Goal: Task Accomplishment & Management: Manage account settings

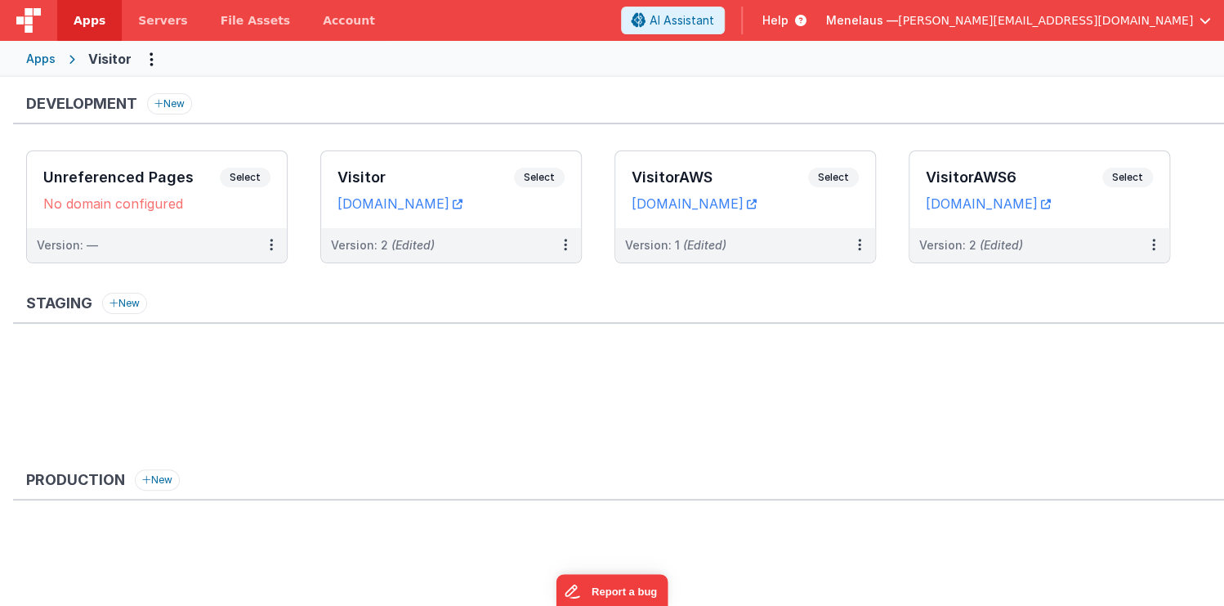
click at [592, 392] on ul at bounding box center [625, 403] width 1198 height 106
click at [150, 20] on span "Servers" at bounding box center [162, 20] width 49 height 16
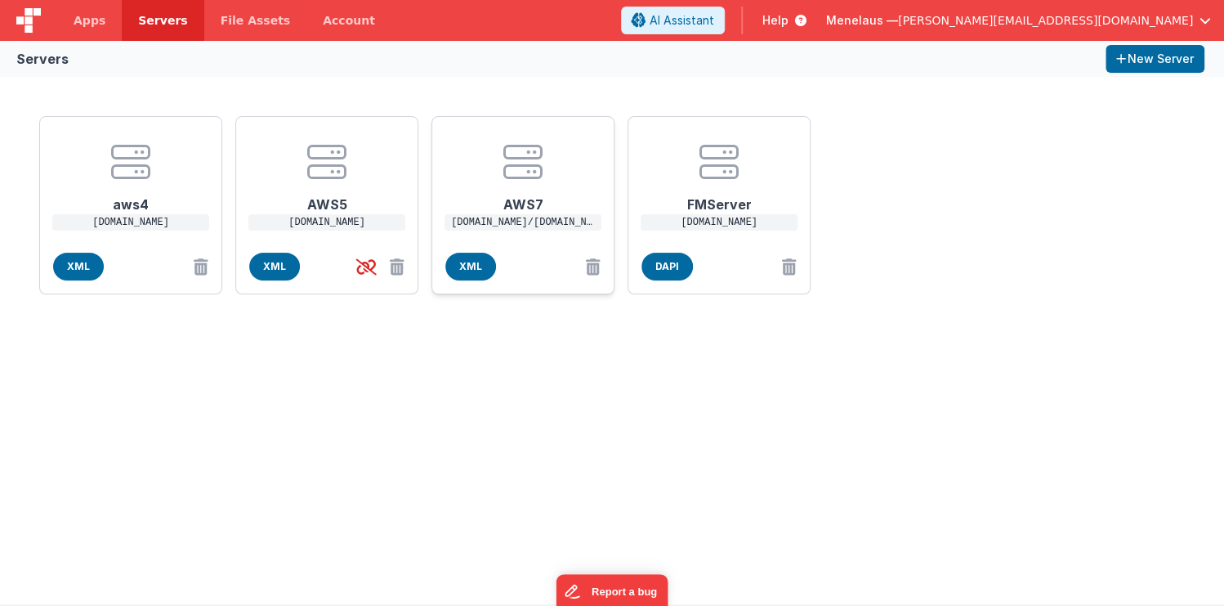
click at [530, 195] on h1 "AWS7" at bounding box center [523, 197] width 131 height 33
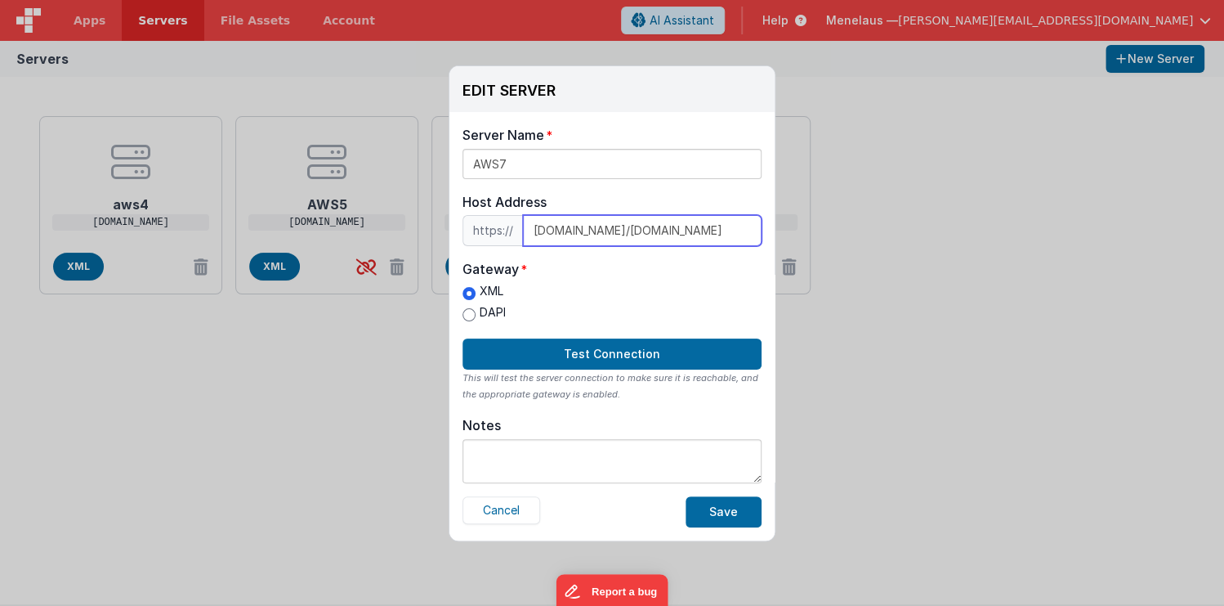
click at [726, 229] on input "[DOMAIN_NAME]/[DOMAIN_NAME]" at bounding box center [642, 230] width 239 height 31
drag, startPoint x: 750, startPoint y: 230, endPoint x: 628, endPoint y: 229, distance: 122.6
click at [628, 229] on input "4yt4c3i6n7tndqe6732fsbgxhq0gsaim.lambda-url.us-west-1.on.aws/ec2-108-130-69-27.…" at bounding box center [642, 230] width 239 height 31
paste input "3.255.116.129"
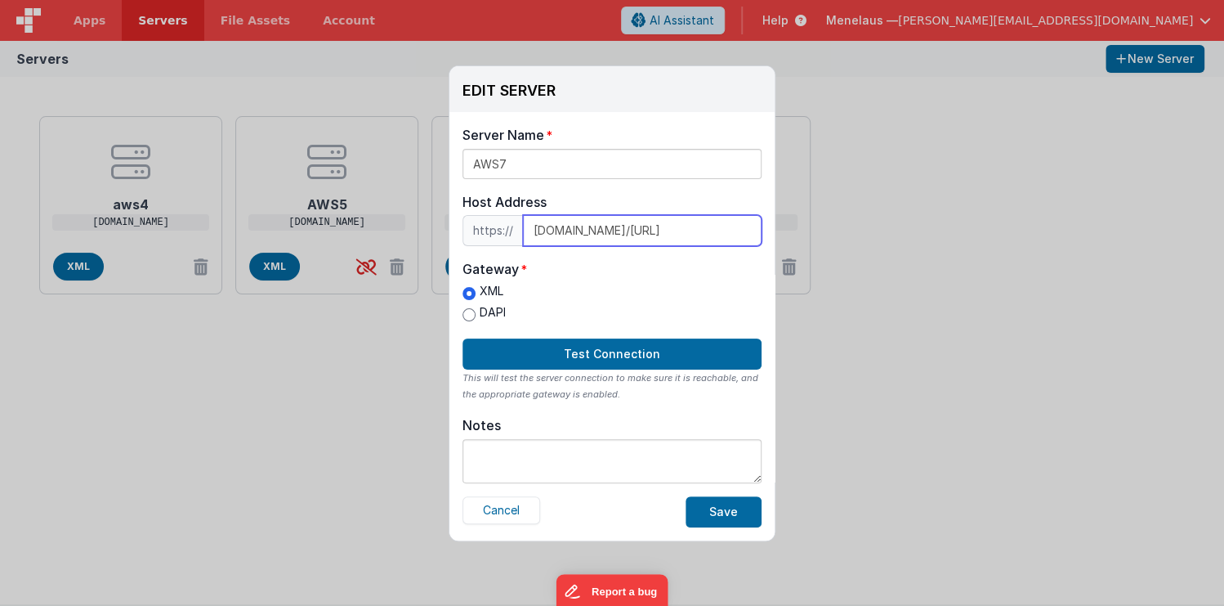
scroll to position [0, 219]
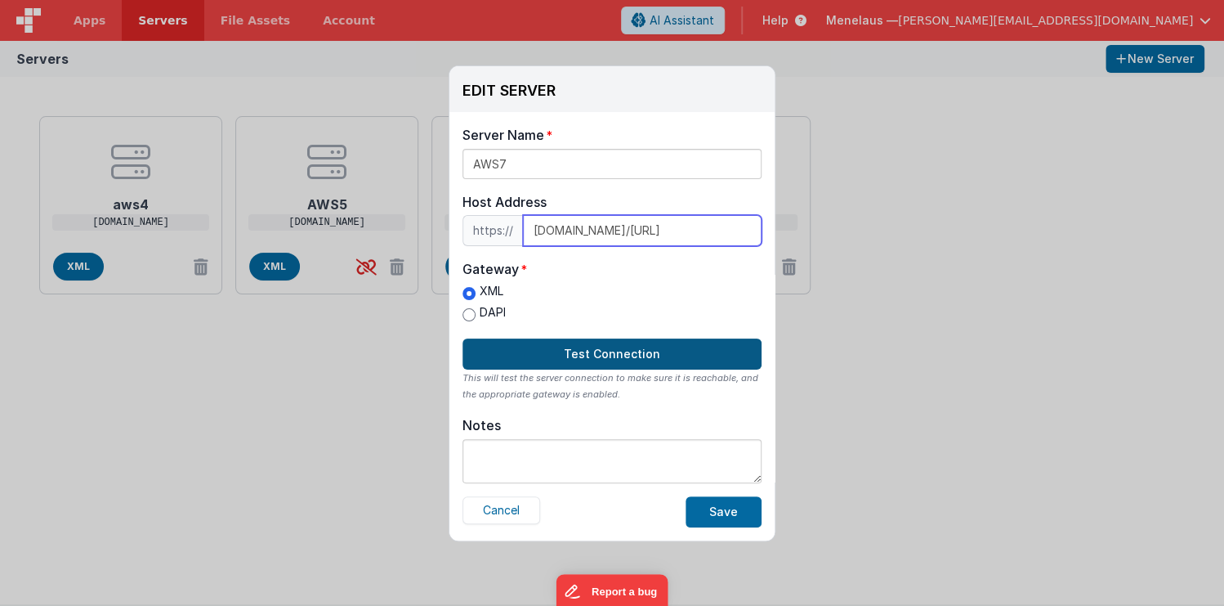
type input "4yt4c3i6n7tndqe6732fsbgxhq0gsaim.lambda-url.us-west-1.on.aws/3.255.116.129"
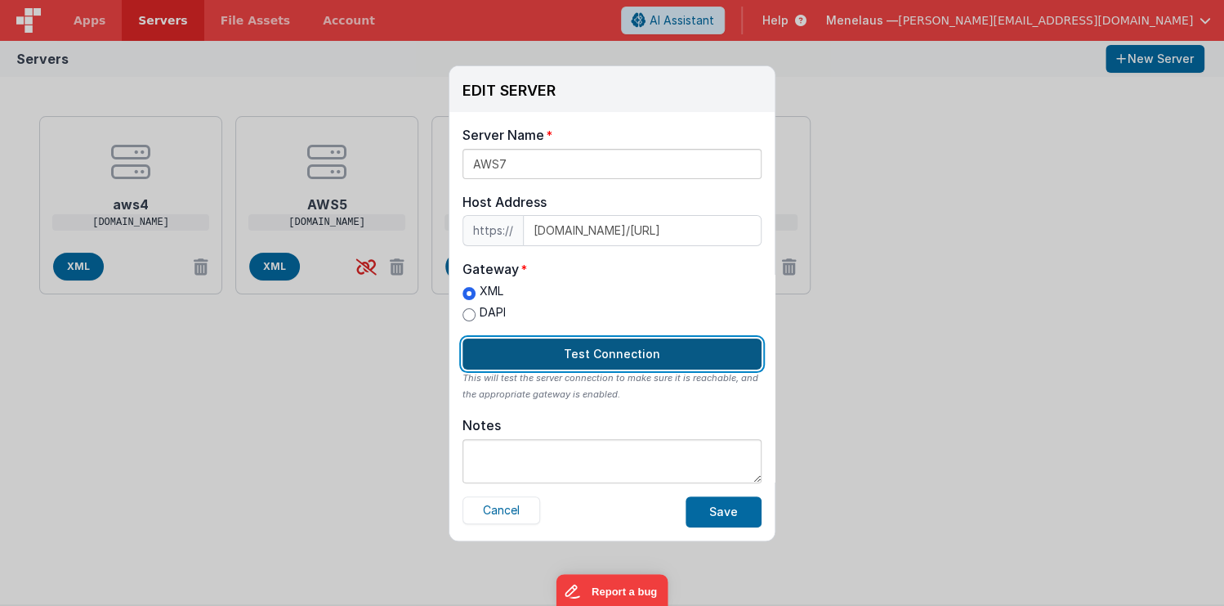
scroll to position [0, 0]
click at [615, 359] on button "Test Connection" at bounding box center [612, 353] width 299 height 31
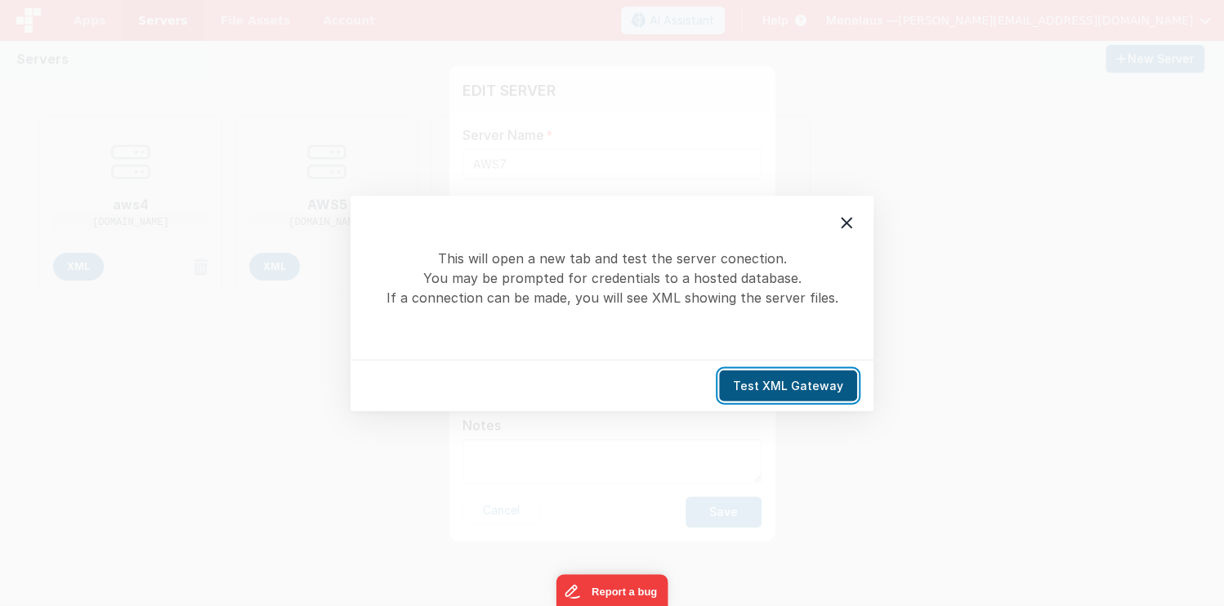
click at [778, 389] on button "Test XML Gateway" at bounding box center [788, 384] width 138 height 31
click at [850, 226] on icon at bounding box center [846, 222] width 11 height 11
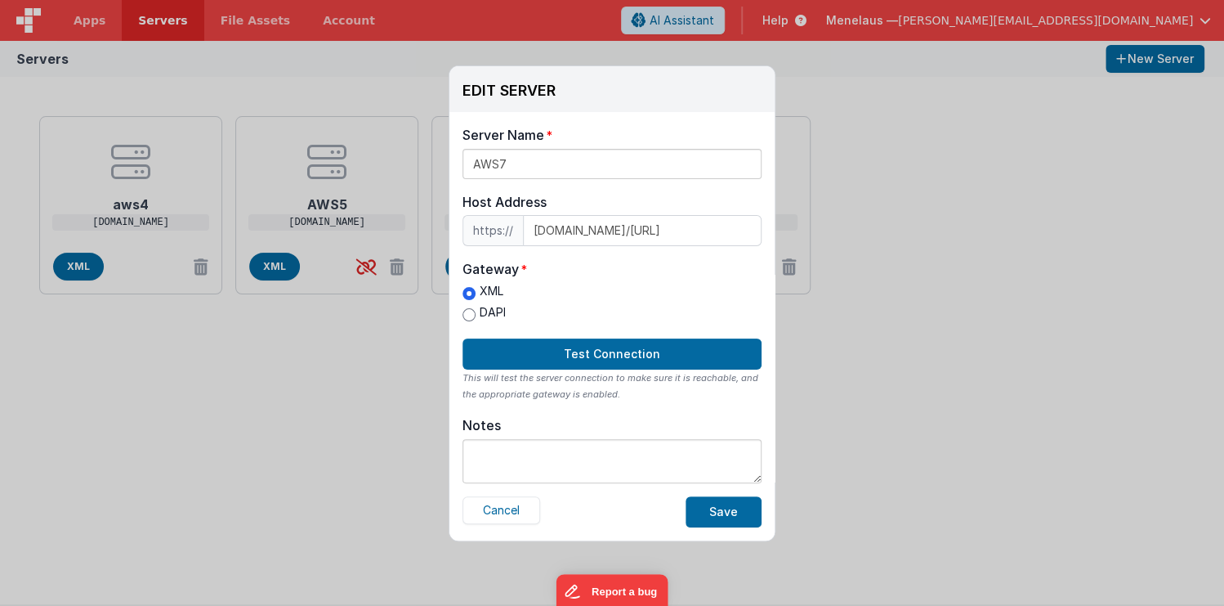
click at [503, 311] on label "DAPI" at bounding box center [484, 312] width 43 height 17
click at [476, 311] on input "DAPI" at bounding box center [469, 314] width 13 height 13
radio input "true"
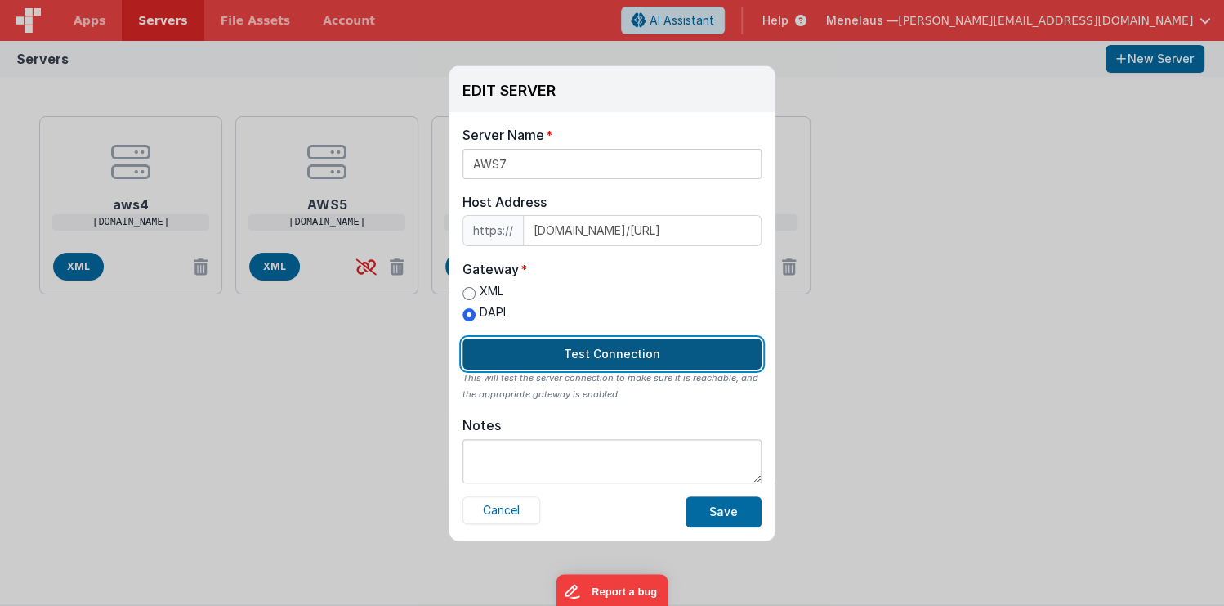
click at [566, 352] on button "Test Connection" at bounding box center [612, 353] width 299 height 31
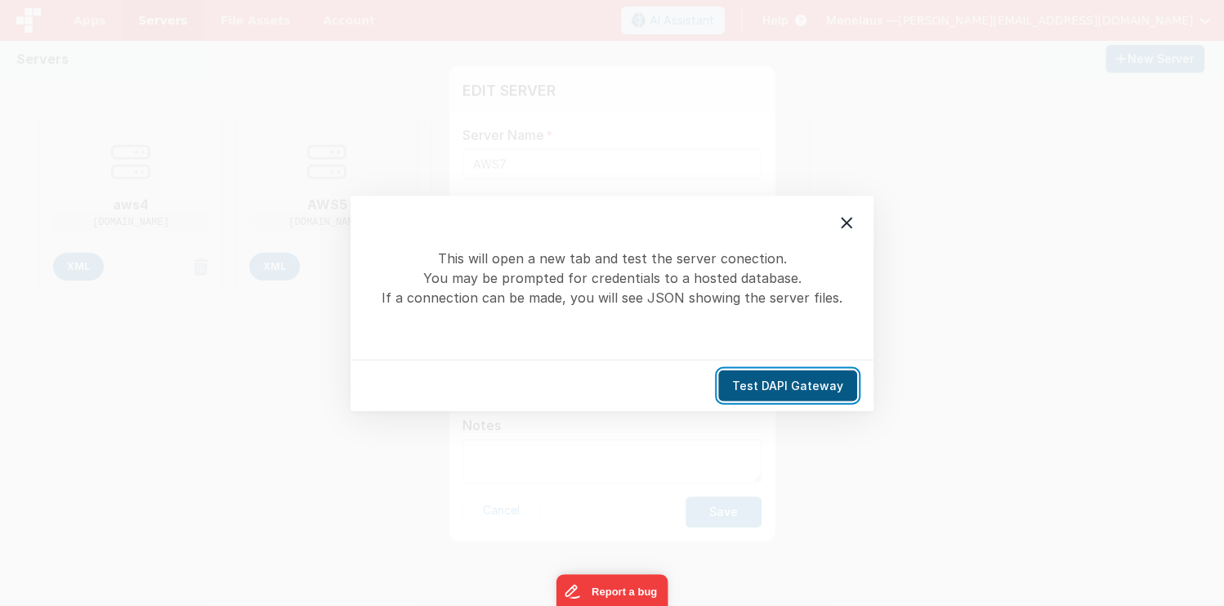
click at [843, 387] on button "Test DAPI Gateway" at bounding box center [787, 384] width 139 height 31
click at [840, 226] on icon at bounding box center [847, 222] width 20 height 20
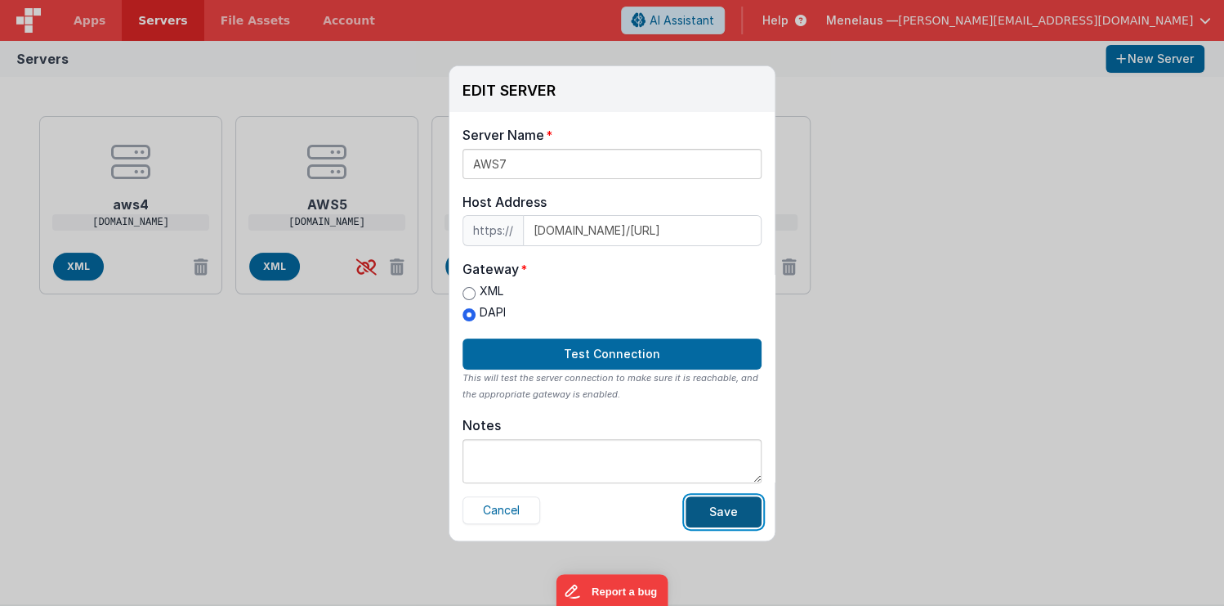
click at [731, 508] on button "Save" at bounding box center [724, 511] width 76 height 31
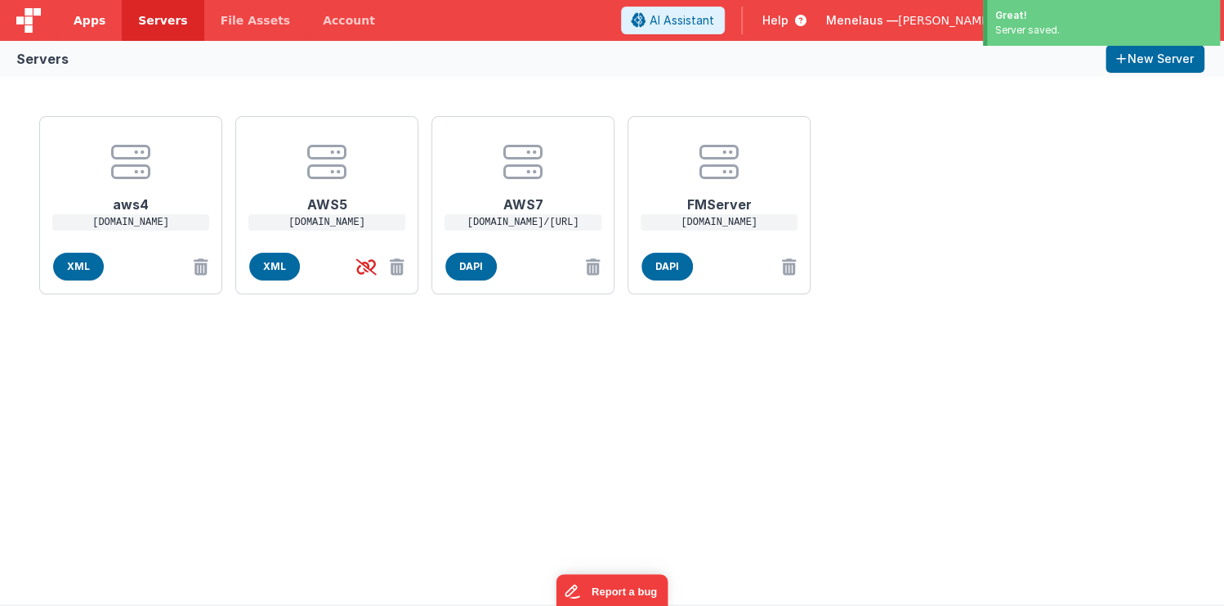
click at [92, 22] on span "Apps" at bounding box center [90, 20] width 32 height 16
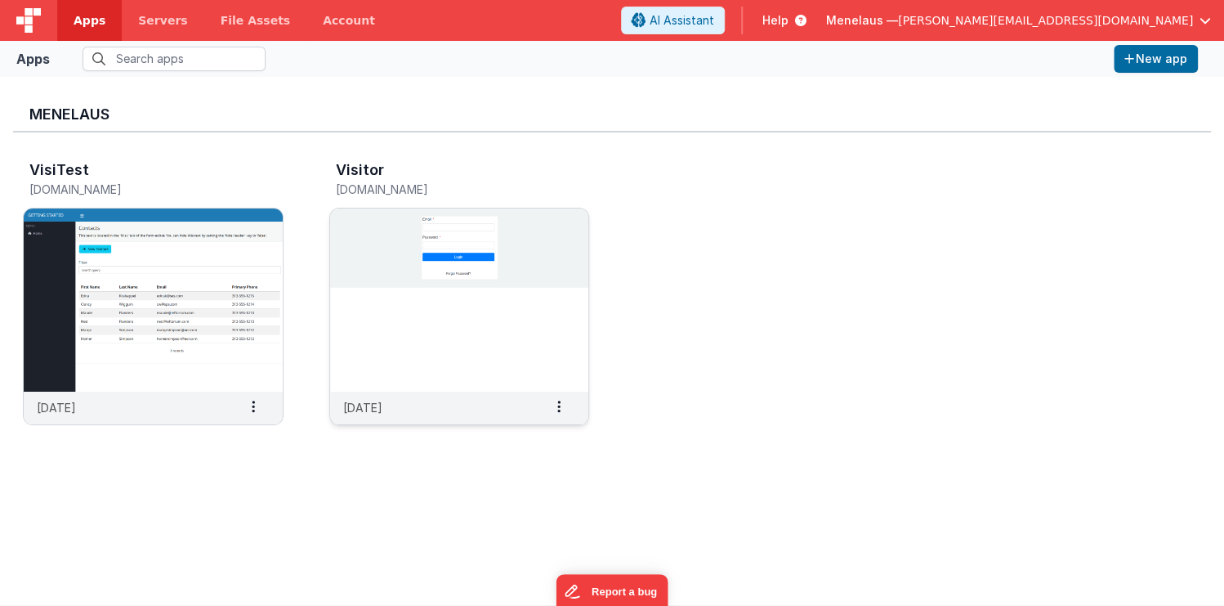
click at [508, 404] on div "4 days ago Settings Copy API Key Merge App Delete App" at bounding box center [459, 407] width 259 height 33
click at [576, 339] on img at bounding box center [459, 299] width 259 height 183
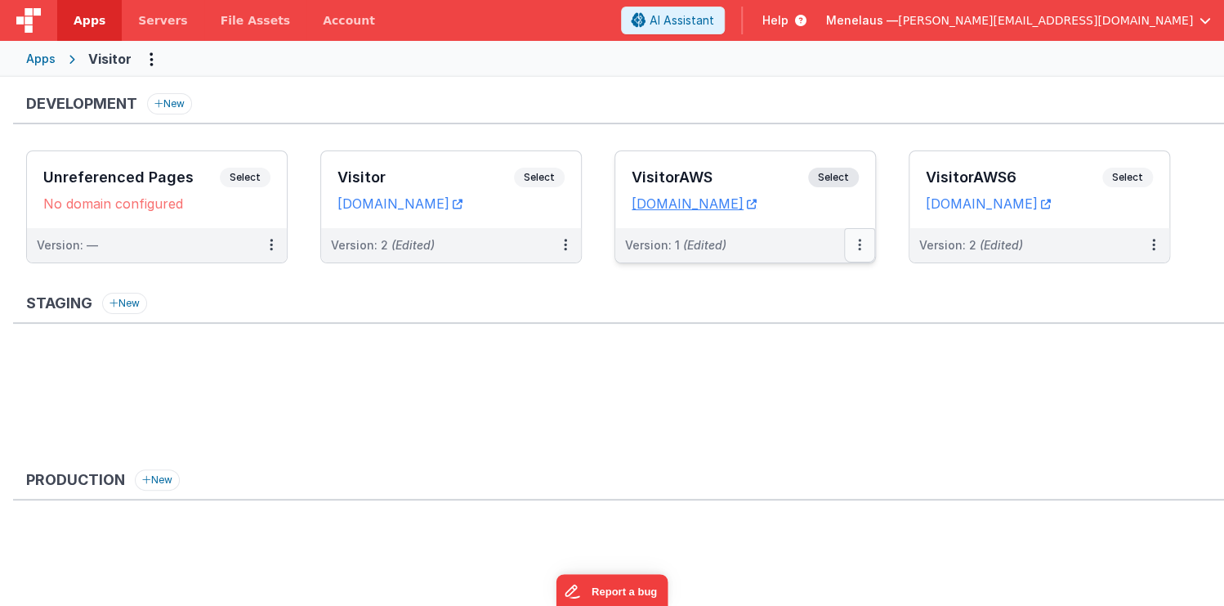
click at [858, 244] on icon at bounding box center [859, 244] width 3 height 1
click at [814, 275] on link "Edit" at bounding box center [803, 281] width 144 height 29
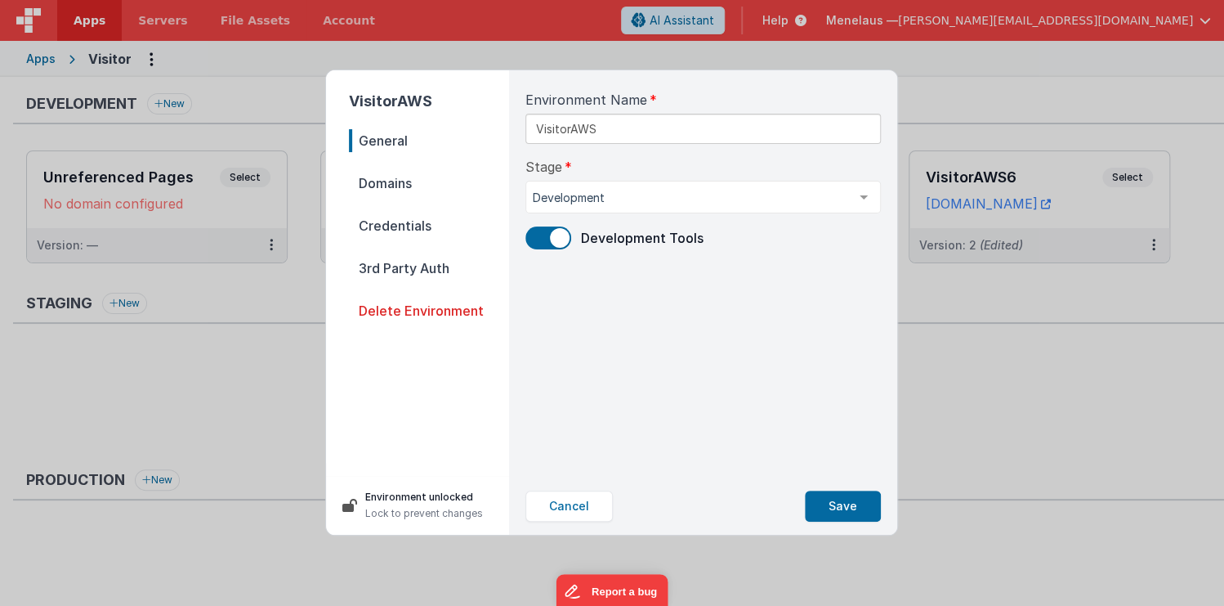
click at [392, 225] on span "Credentials" at bounding box center [429, 225] width 160 height 23
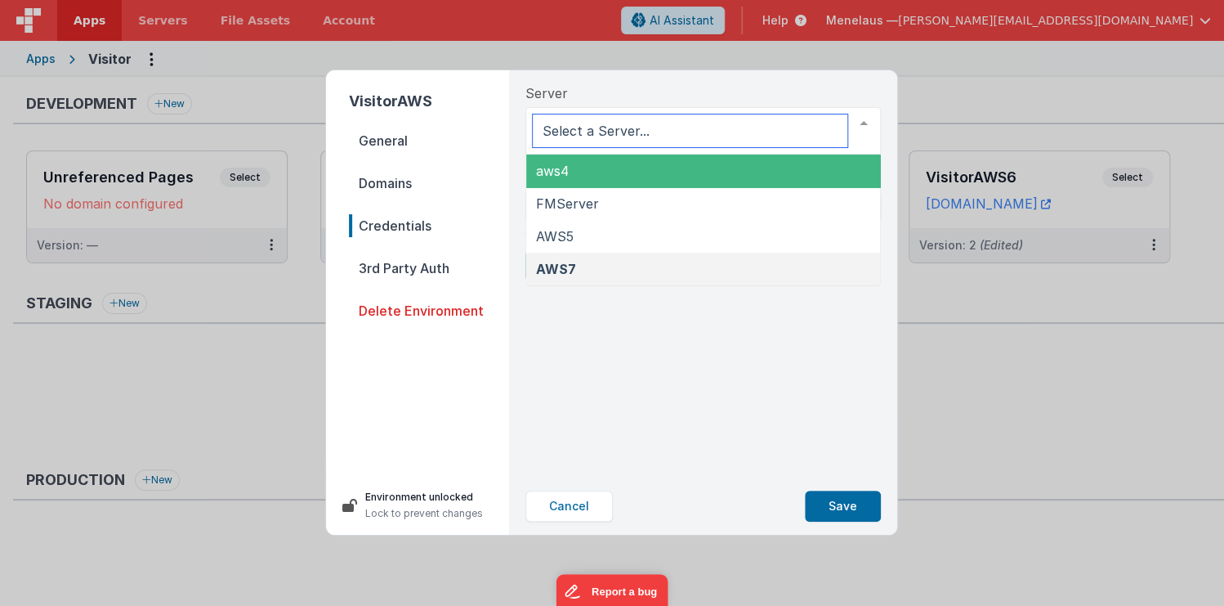
click at [733, 112] on div at bounding box center [704, 130] width 356 height 47
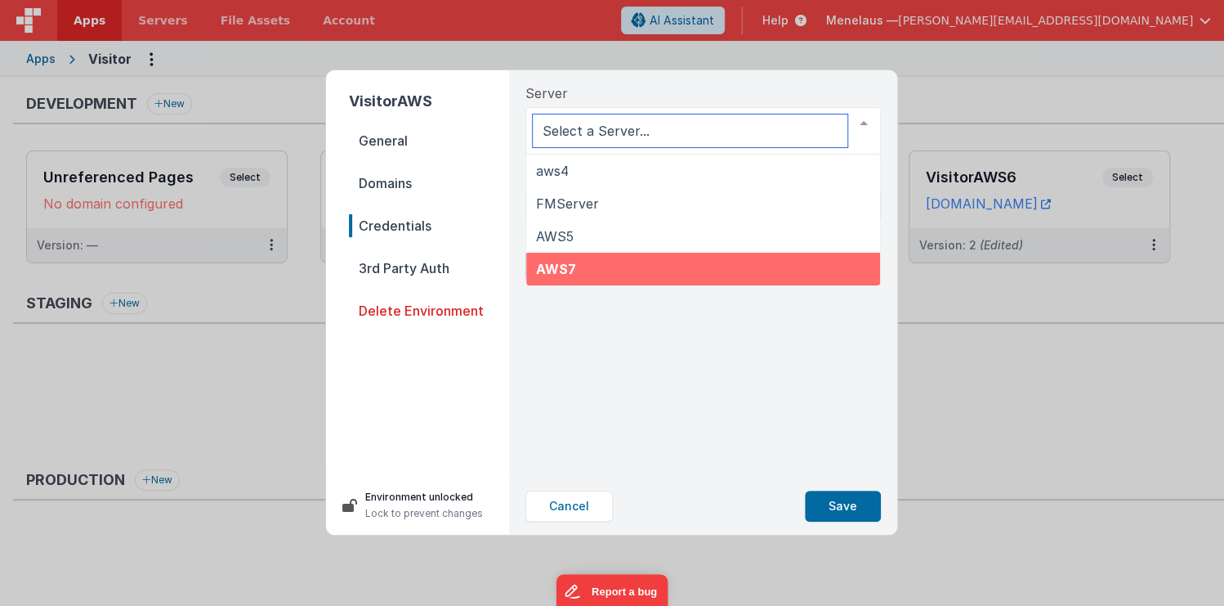
click at [595, 268] on span "AWS7" at bounding box center [703, 269] width 354 height 33
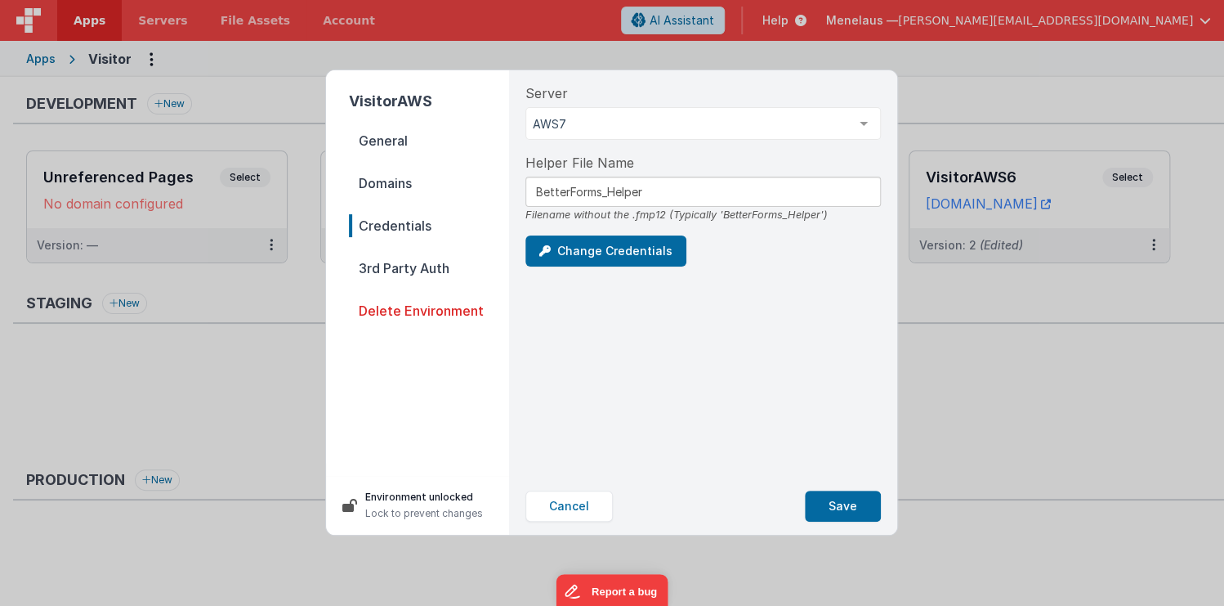
click at [656, 372] on div "Server AWS7 aws4 FMServer AWS5 AWS7 List is empty. Helper File Name BetterForms…" at bounding box center [703, 273] width 382 height 407
drag, startPoint x: 559, startPoint y: 506, endPoint x: 733, endPoint y: 397, distance: 205.2
click at [559, 506] on button "Cancel" at bounding box center [569, 505] width 87 height 31
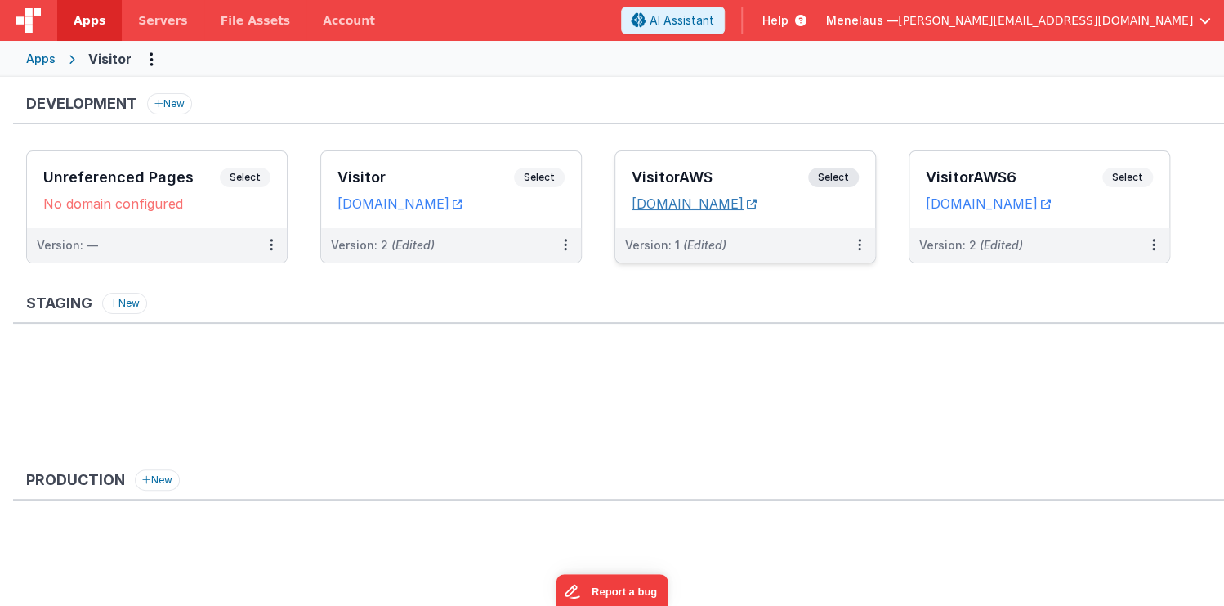
click at [757, 204] on icon at bounding box center [752, 204] width 10 height 1
click at [857, 245] on button at bounding box center [859, 245] width 31 height 34
click at [770, 277] on link "Edit" at bounding box center [803, 281] width 144 height 29
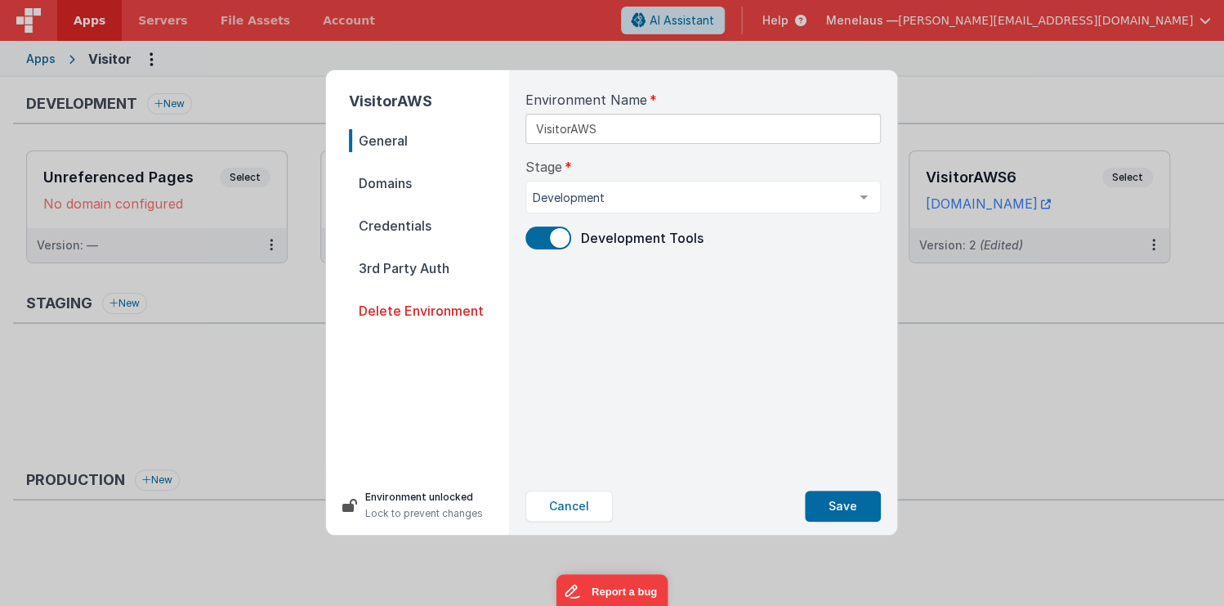
click at [376, 223] on span "Credentials" at bounding box center [429, 225] width 160 height 23
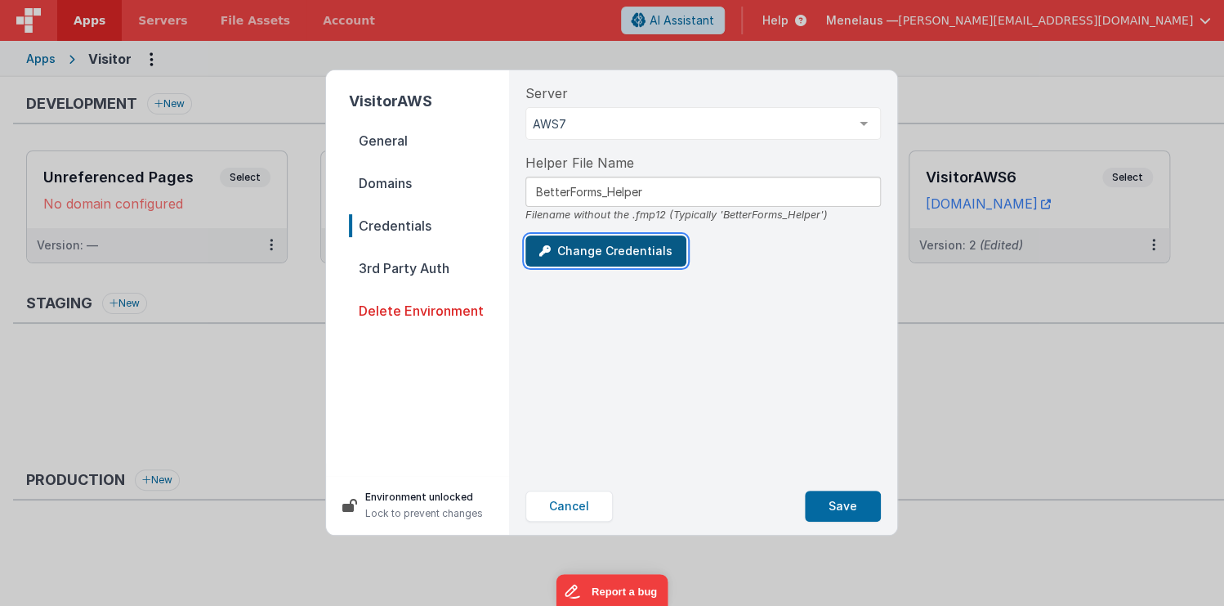
click at [566, 248] on button "Change Credentials" at bounding box center [606, 250] width 161 height 31
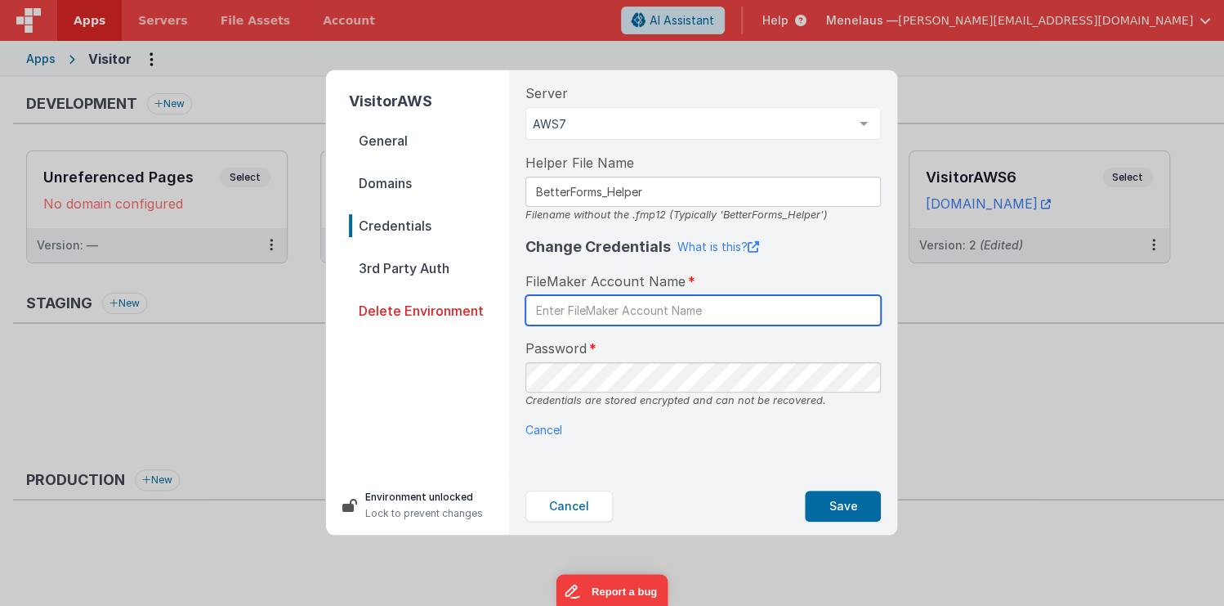
click at [655, 311] on input "text" at bounding box center [704, 310] width 356 height 30
type input "p"
type input "BetterForms"
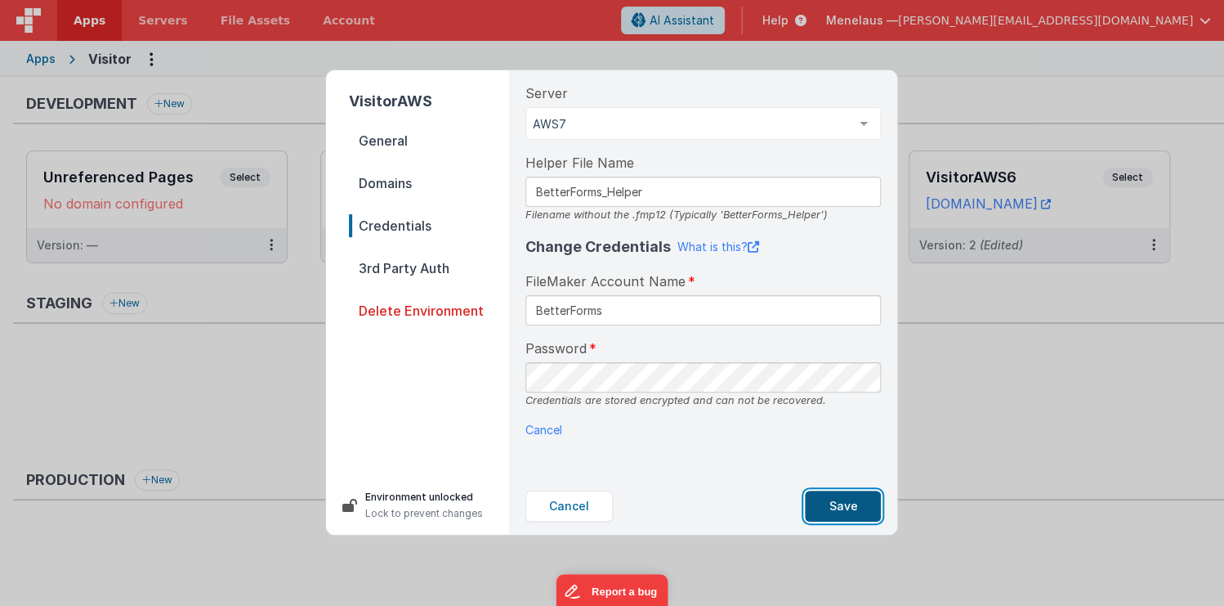
click at [840, 503] on button "Save" at bounding box center [843, 505] width 76 height 31
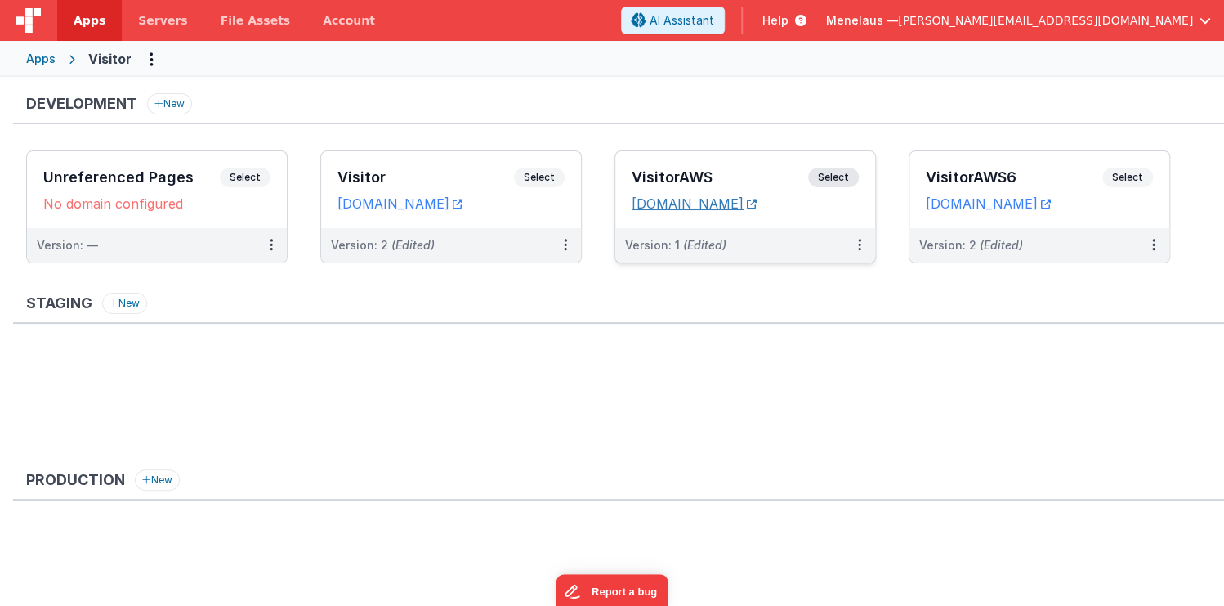
click at [757, 199] on link "menelaus.clientportal.cloud" at bounding box center [694, 203] width 125 height 16
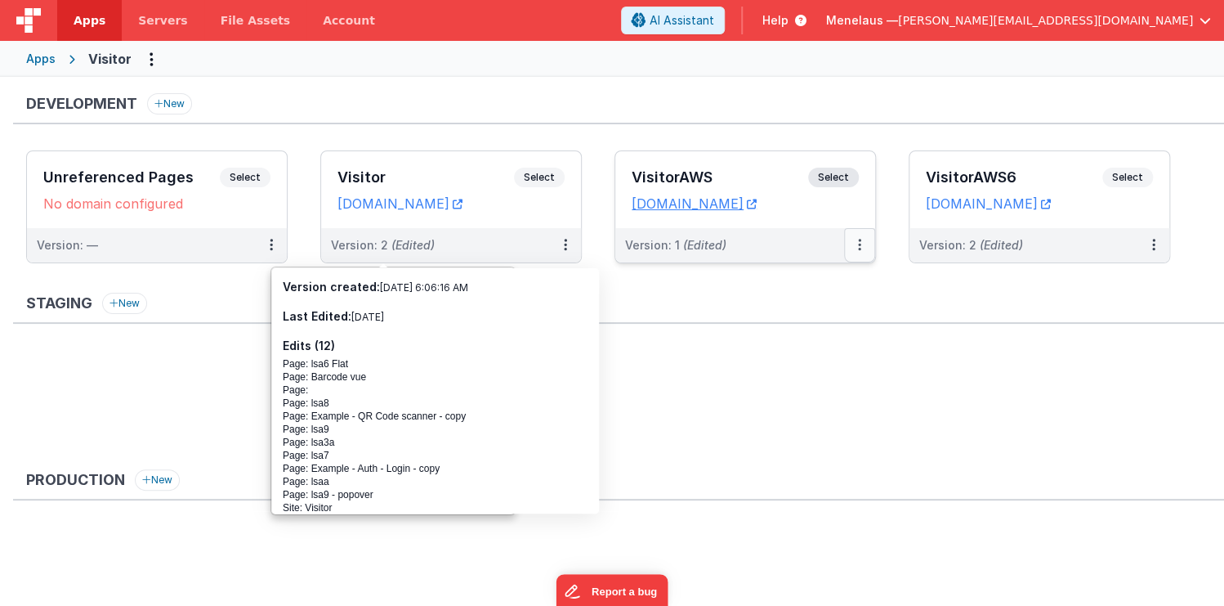
click at [860, 244] on icon at bounding box center [859, 244] width 3 height 1
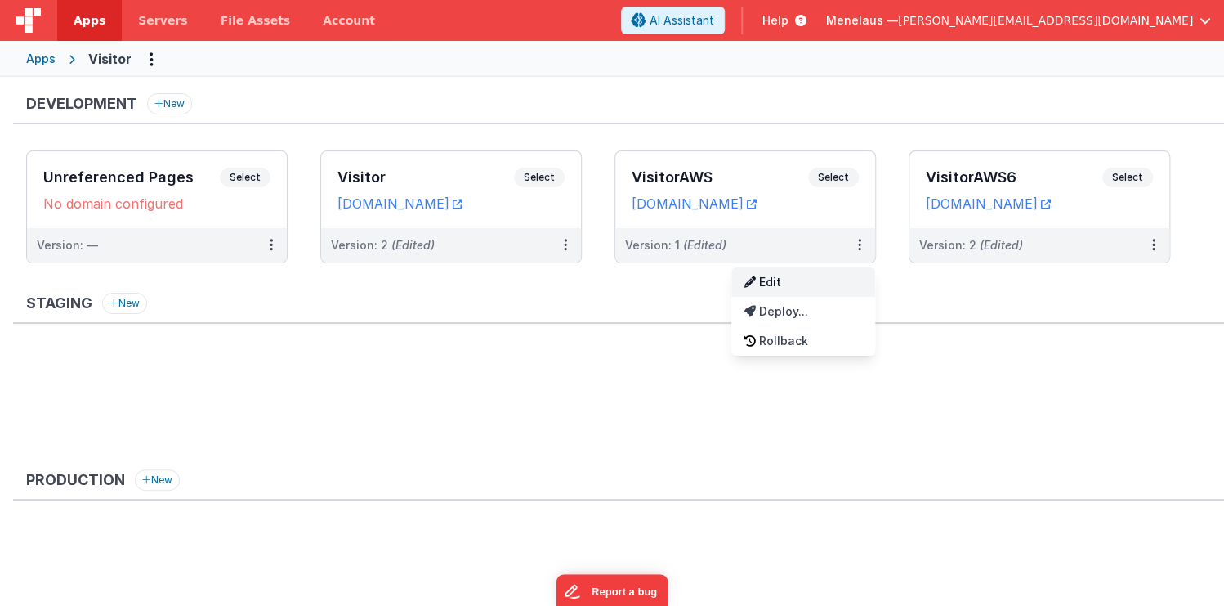
click at [765, 273] on link "Edit" at bounding box center [803, 281] width 144 height 29
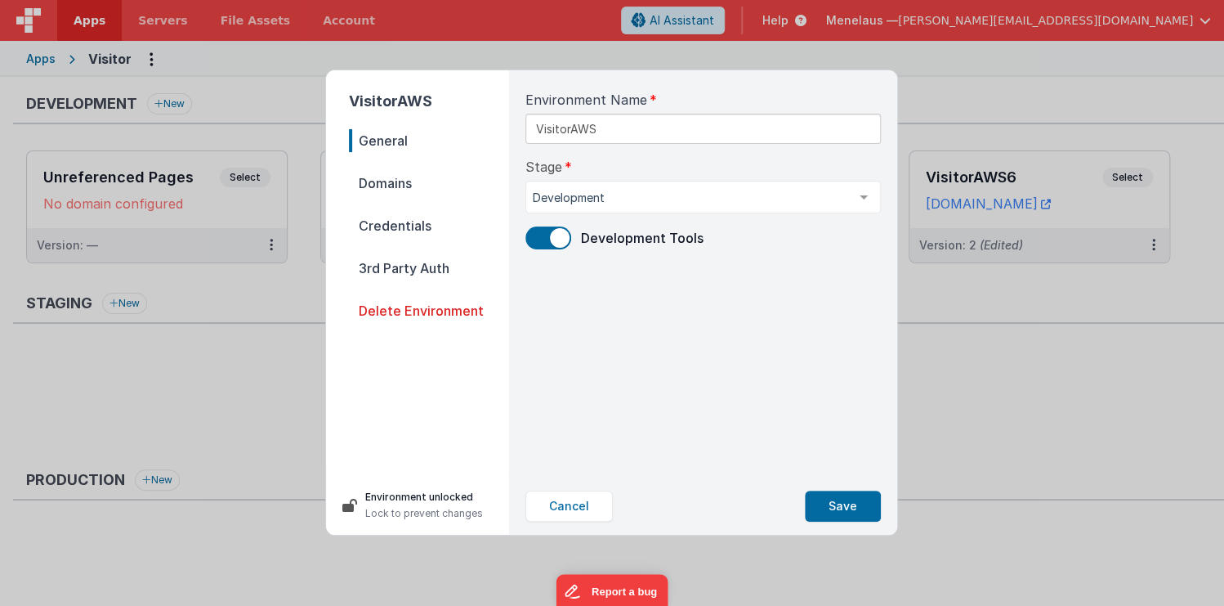
click at [396, 221] on span "Credentials" at bounding box center [429, 225] width 160 height 23
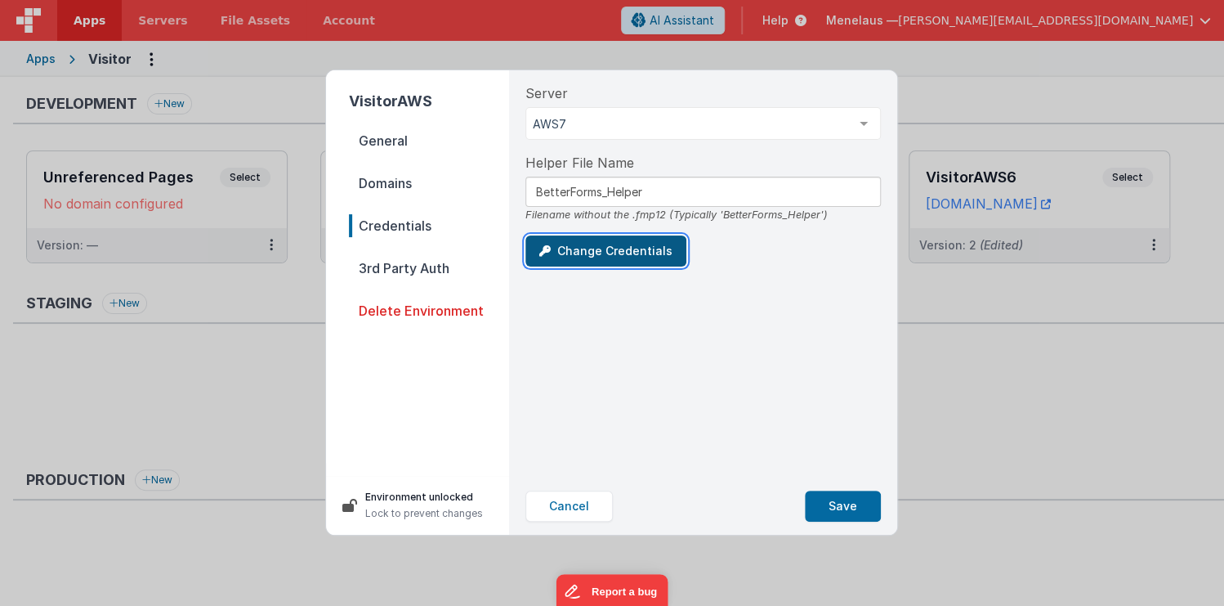
click at [576, 244] on button "Change Credentials" at bounding box center [606, 250] width 161 height 31
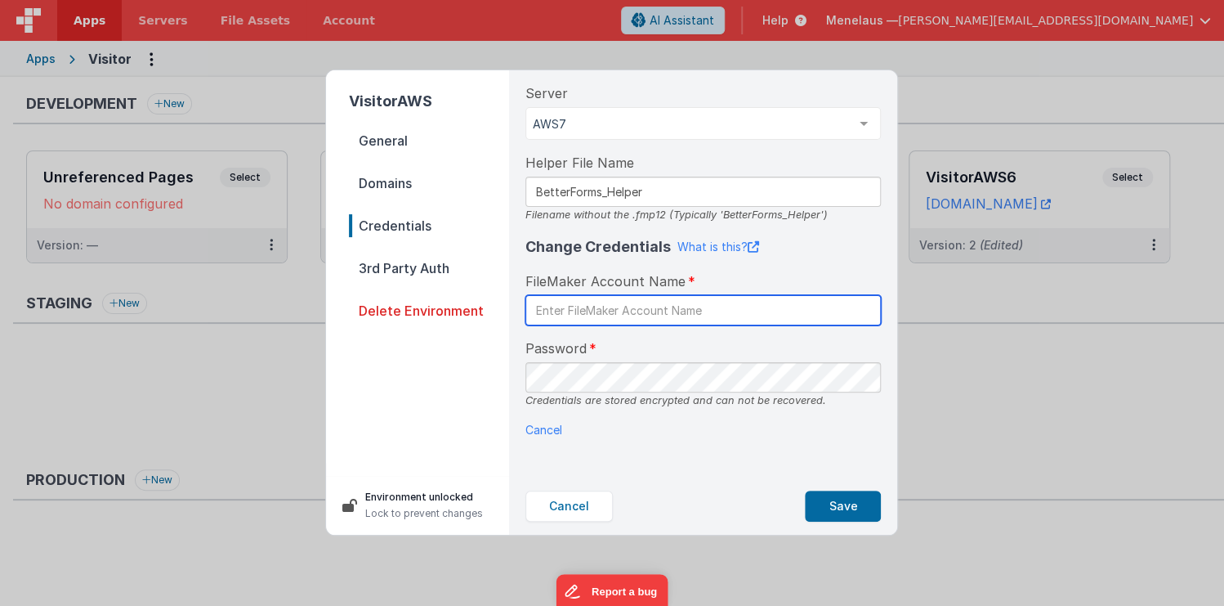
click at [614, 311] on input "text" at bounding box center [704, 310] width 356 height 30
type input "B"
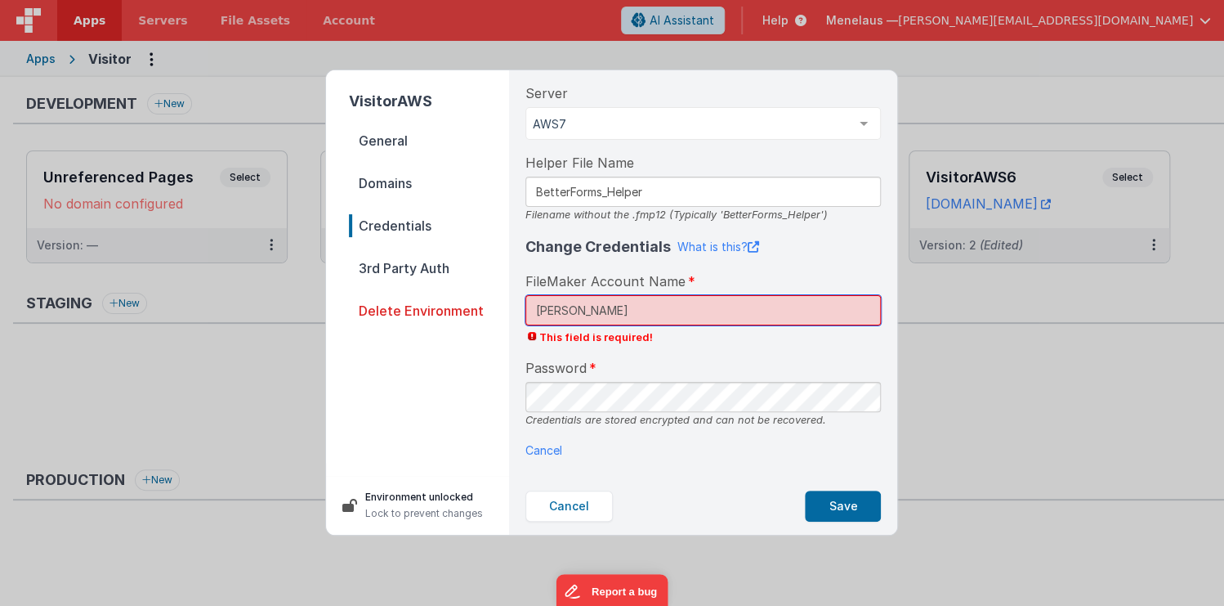
type input "paul"
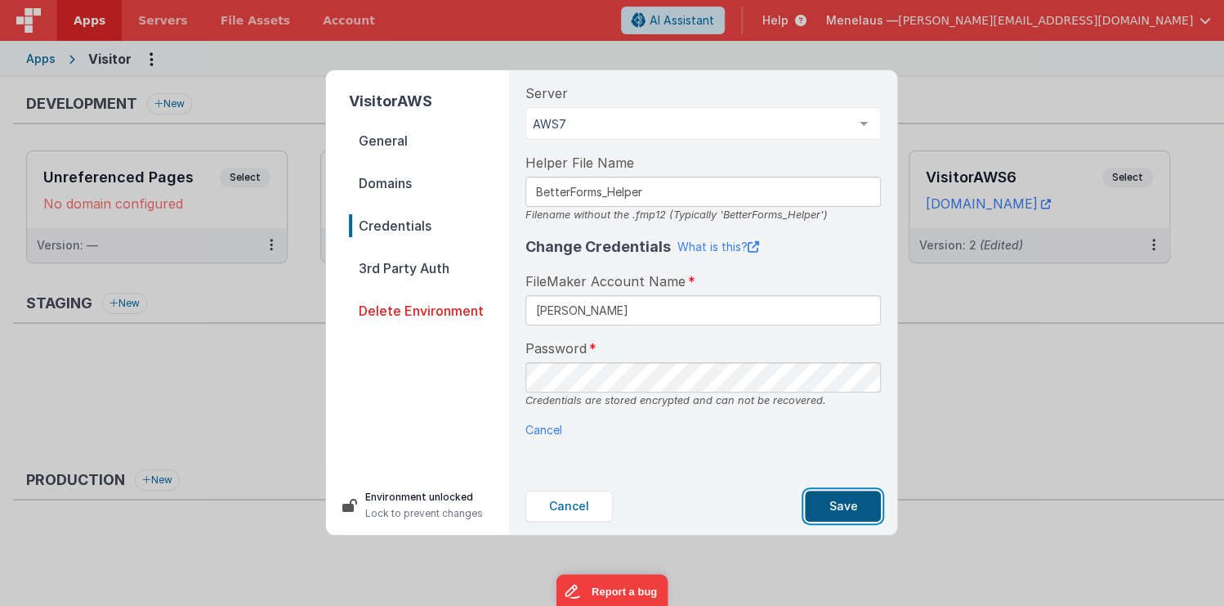
click at [836, 509] on button "Save" at bounding box center [843, 505] width 76 height 31
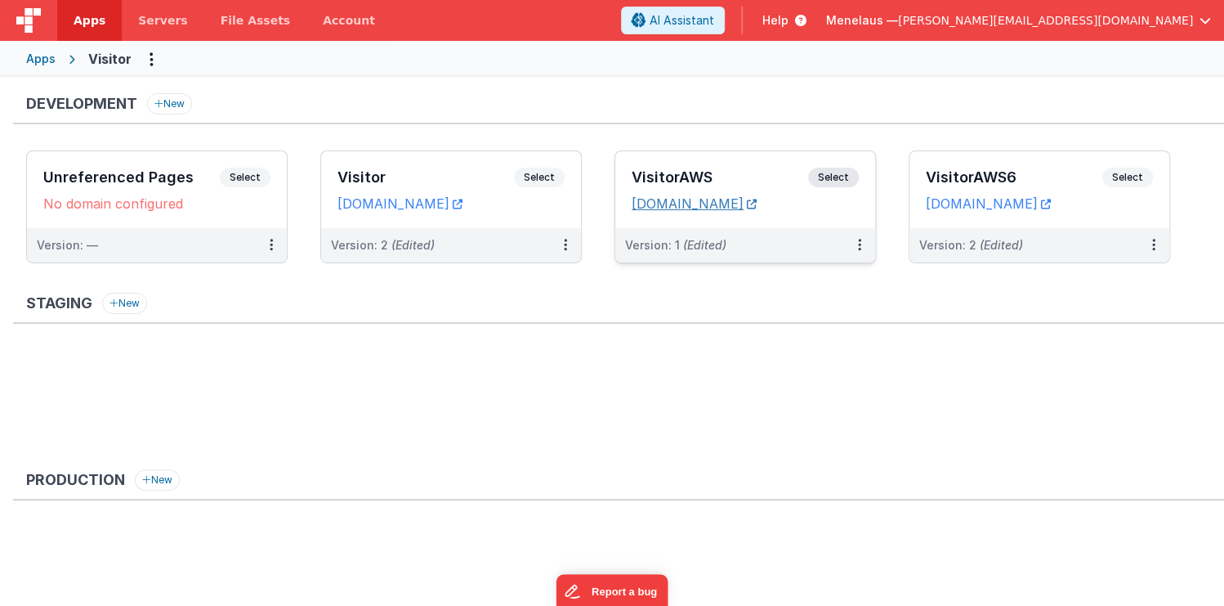
click at [756, 203] on link "menelaus.clientportal.cloud" at bounding box center [694, 203] width 125 height 16
drag, startPoint x: 792, startPoint y: 291, endPoint x: 886, endPoint y: 280, distance: 94.7
click at [794, 293] on div "Staging New" at bounding box center [618, 308] width 1211 height 31
click at [671, 297] on div "Staging New" at bounding box center [618, 308] width 1211 height 31
click at [1152, 245] on icon at bounding box center [1153, 244] width 3 height 1
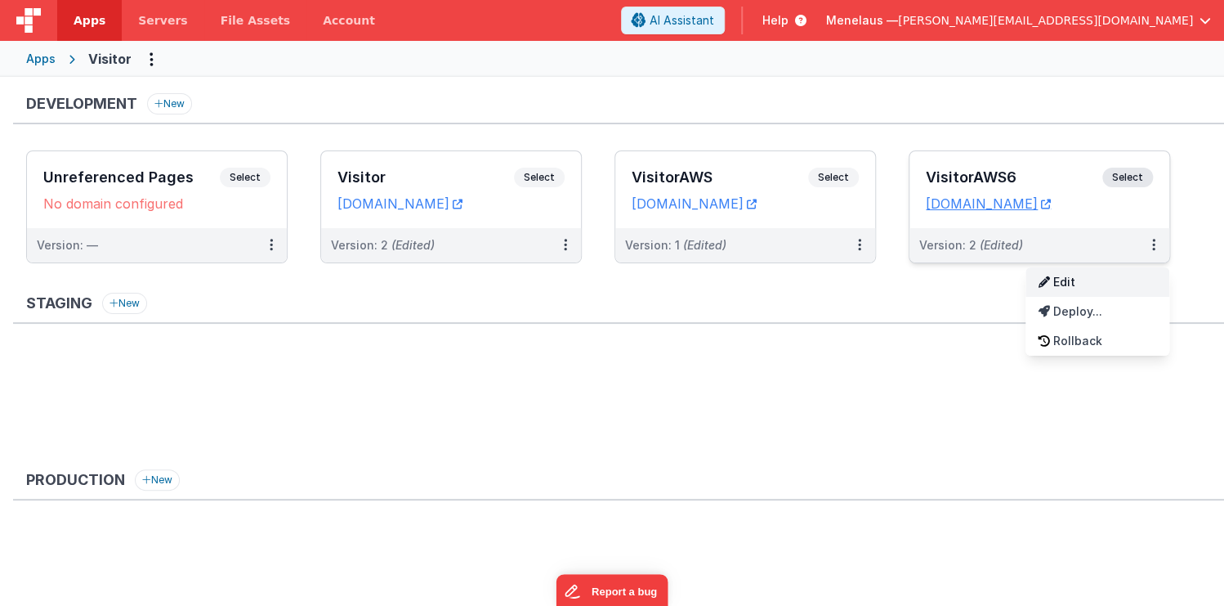
click at [1084, 282] on link "Edit" at bounding box center [1098, 281] width 144 height 29
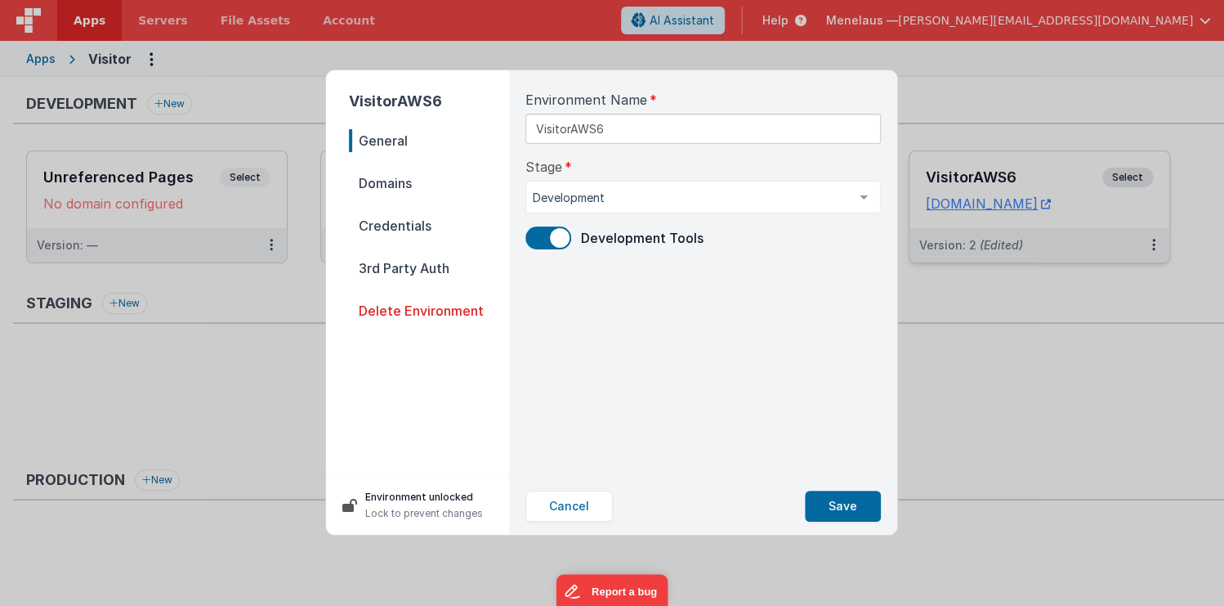
click at [373, 180] on span "Domains" at bounding box center [429, 183] width 160 height 23
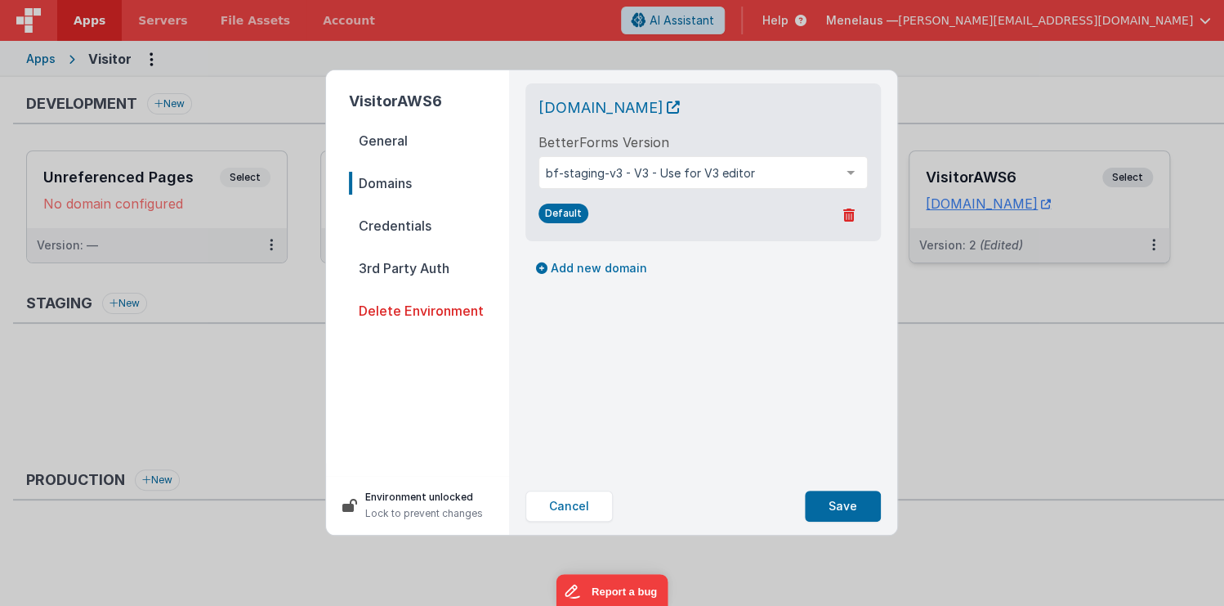
click at [379, 216] on span "Credentials" at bounding box center [429, 225] width 160 height 23
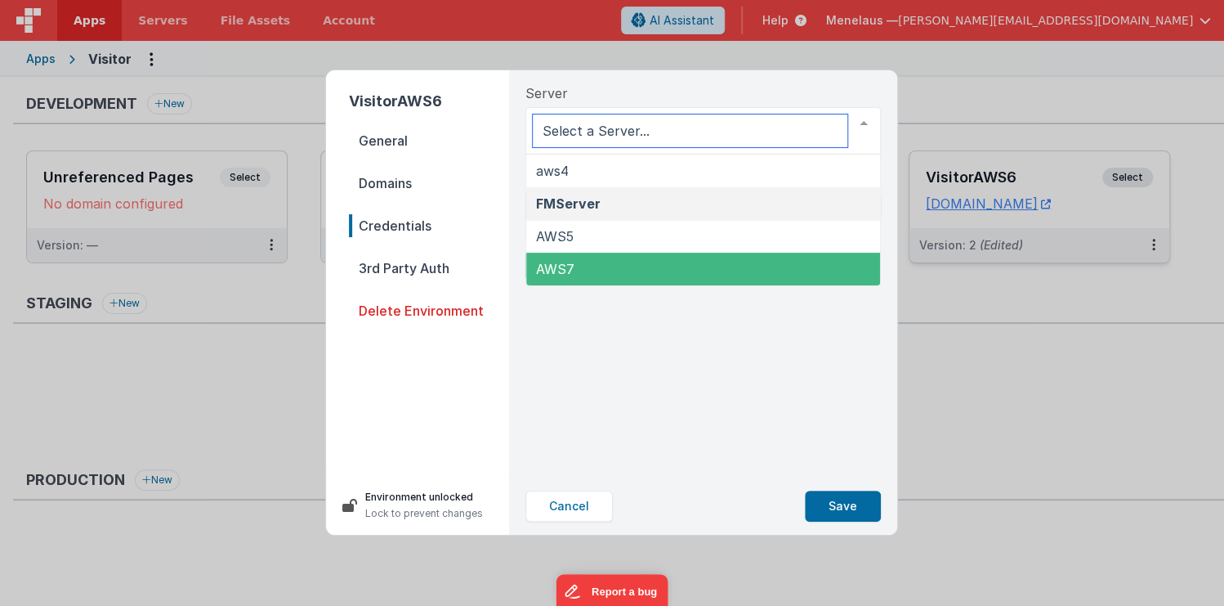
click at [608, 262] on span "AWS7" at bounding box center [703, 269] width 354 height 33
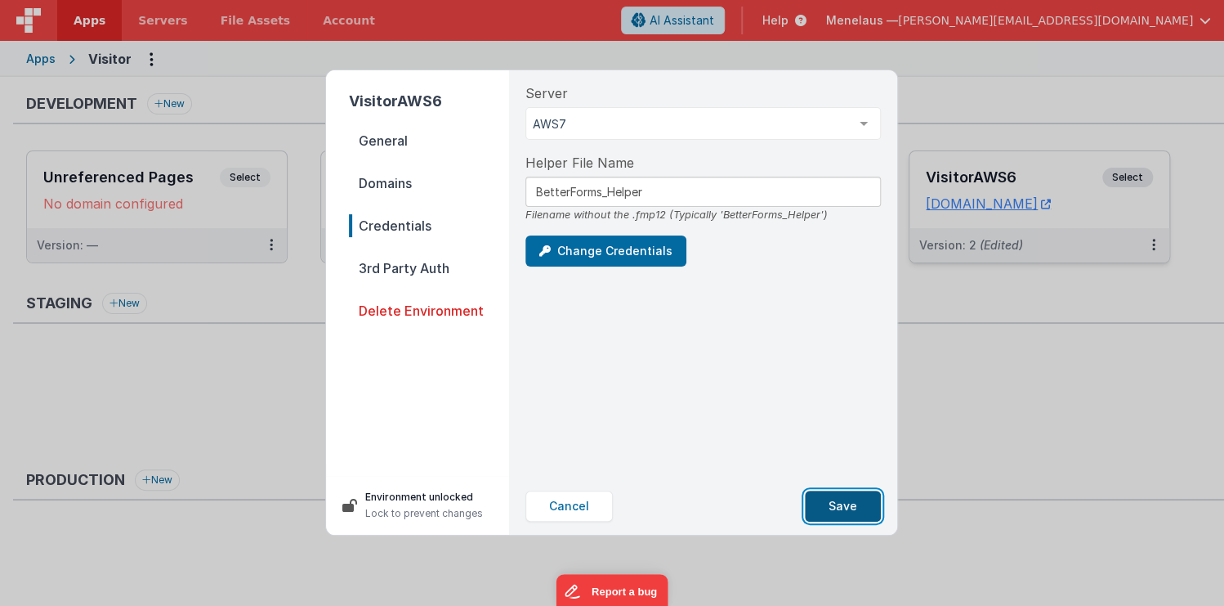
click at [841, 513] on button "Save" at bounding box center [843, 505] width 76 height 31
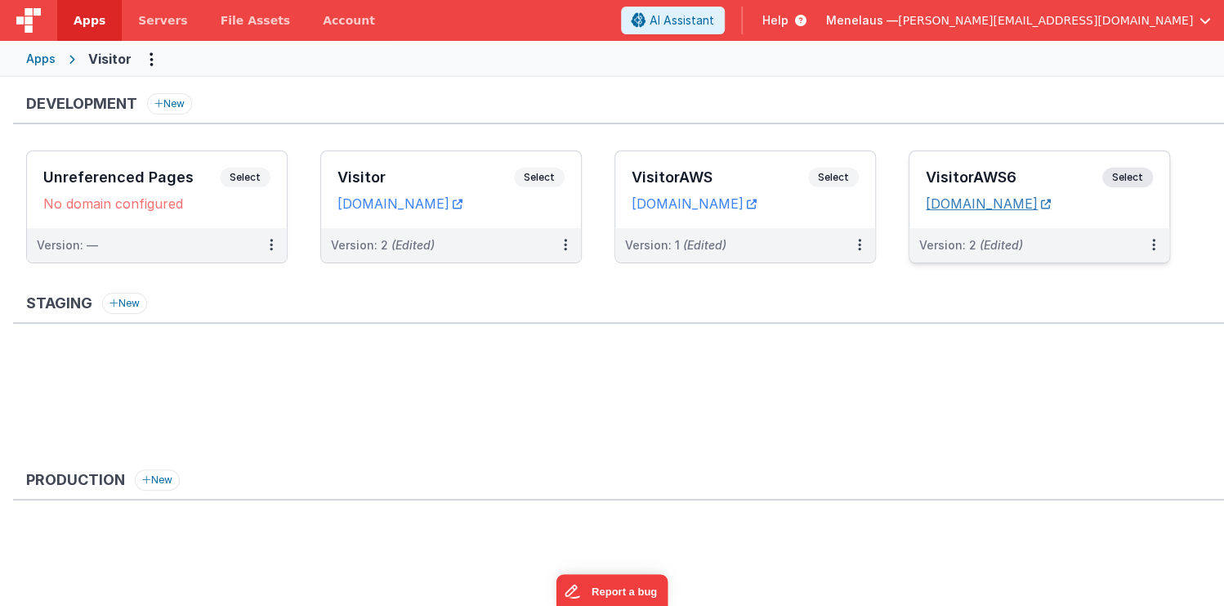
click at [1051, 204] on icon at bounding box center [1046, 204] width 10 height 1
click at [757, 210] on link "menelaus.clientportal.cloud" at bounding box center [694, 203] width 125 height 16
click at [862, 239] on button at bounding box center [859, 245] width 31 height 34
click at [772, 278] on link "Edit" at bounding box center [803, 281] width 144 height 29
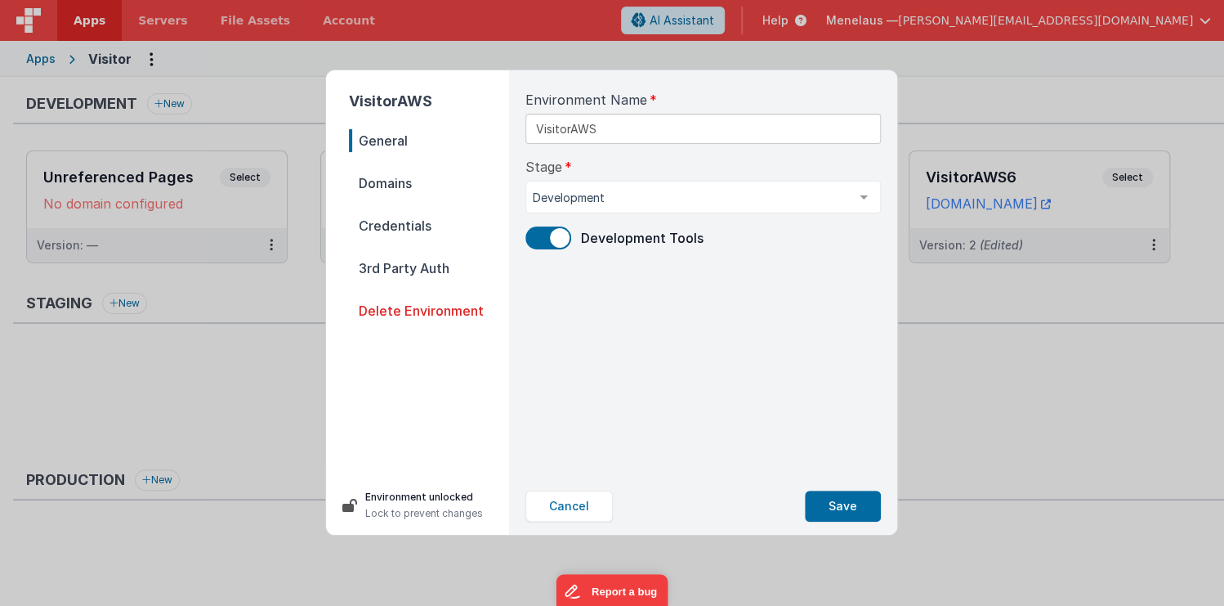
click at [423, 223] on span "Credentials" at bounding box center [429, 225] width 160 height 23
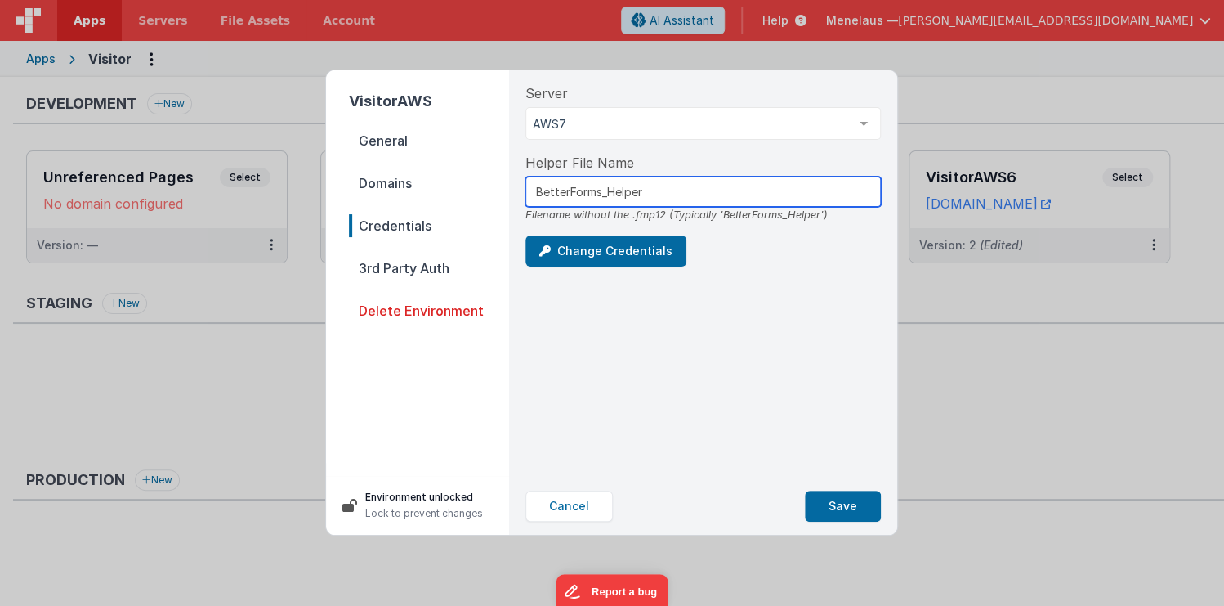
click at [612, 194] on input "BetterForms_Helper" at bounding box center [704, 192] width 356 height 30
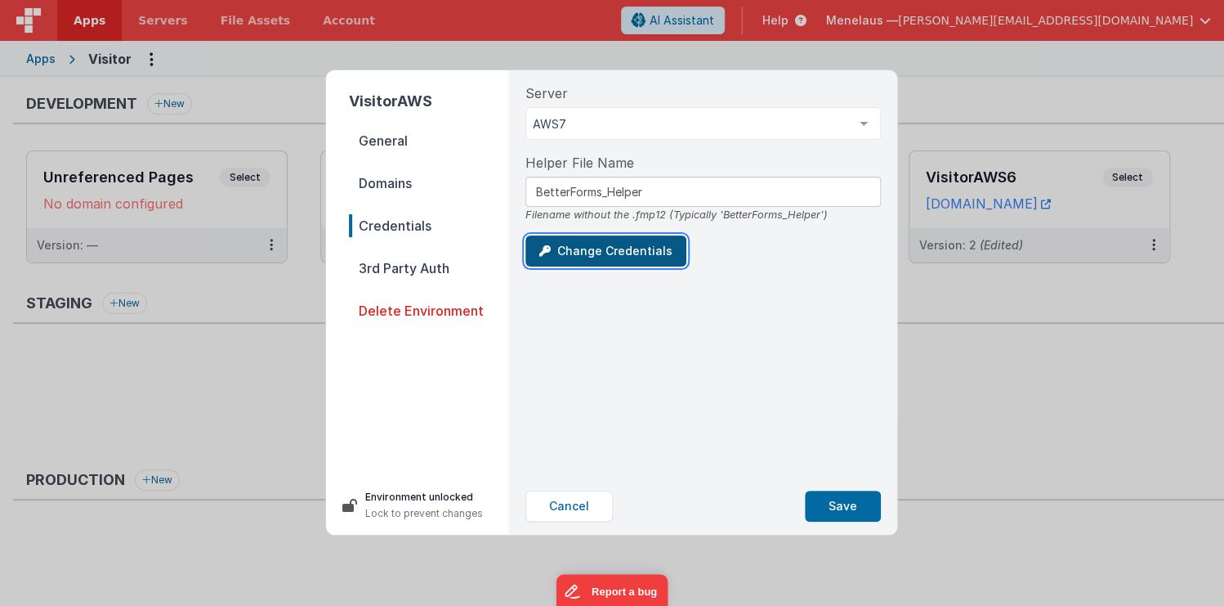
click at [616, 245] on button "Change Credentials" at bounding box center [606, 250] width 161 height 31
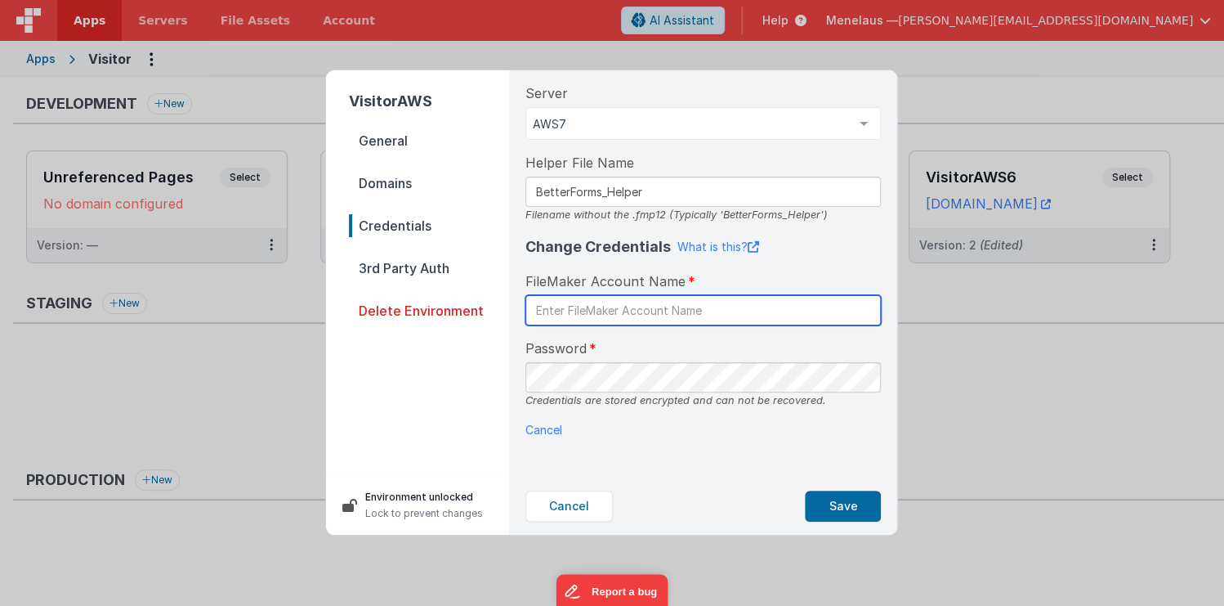
click at [605, 309] on input "text" at bounding box center [704, 310] width 356 height 30
type input "BetterForms"
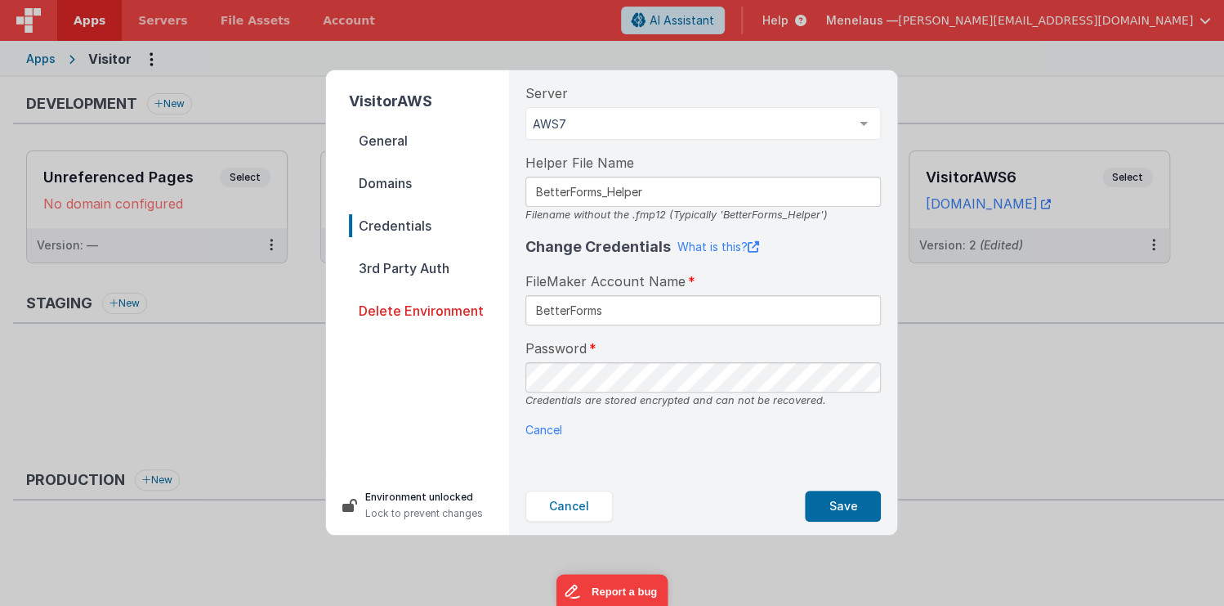
click at [725, 336] on div "Change Credentials What is this? FileMaker Account Name BetterForms Password Cr…" at bounding box center [704, 336] width 356 height 203
click at [843, 506] on button "Save" at bounding box center [843, 505] width 76 height 31
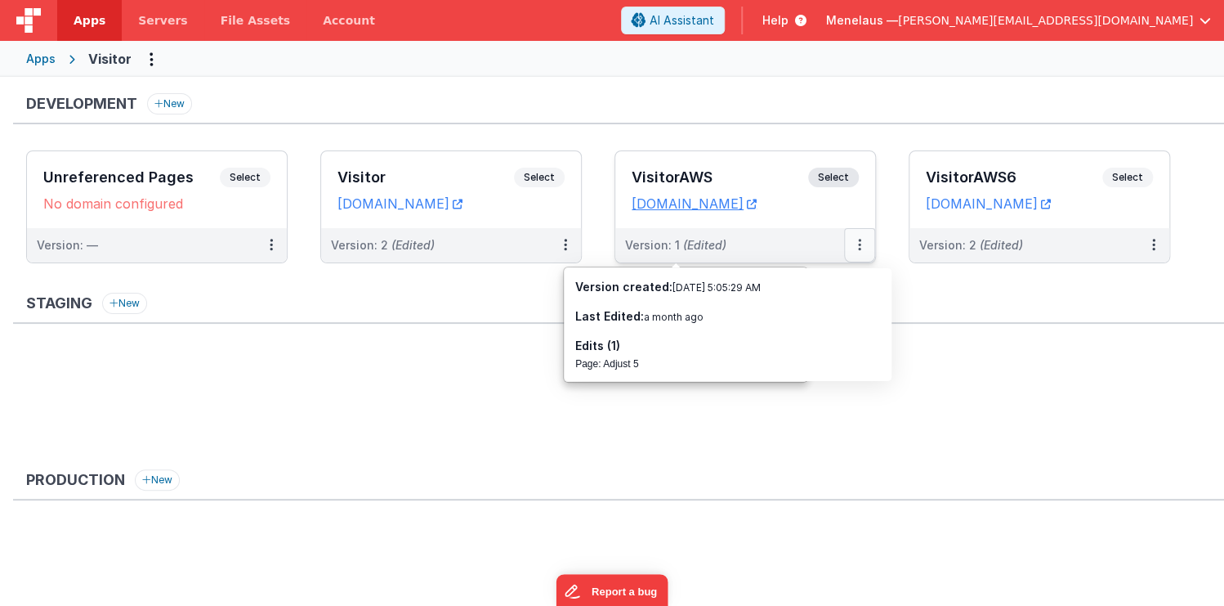
click at [857, 244] on button at bounding box center [859, 245] width 31 height 34
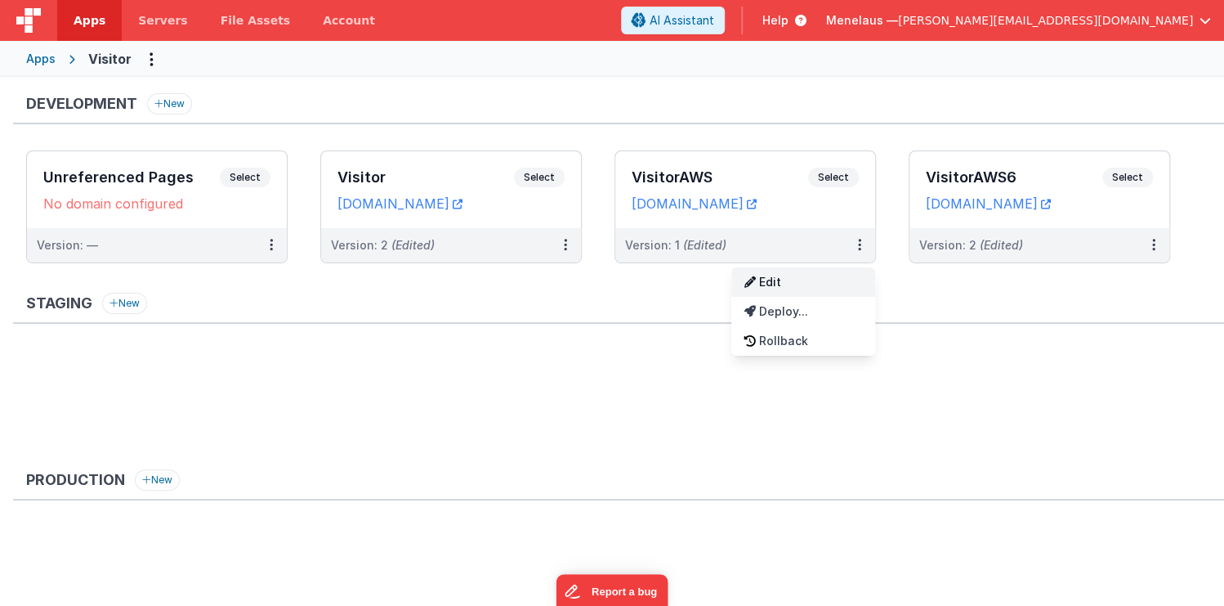
drag, startPoint x: 861, startPoint y: 243, endPoint x: 843, endPoint y: 293, distance: 53.8
click at [843, 293] on div "Development New Unreferenced Pages Select URLs No domain configured Version: — …" at bounding box center [618, 362] width 1211 height 539
click at [837, 287] on link "Edit" at bounding box center [803, 281] width 144 height 29
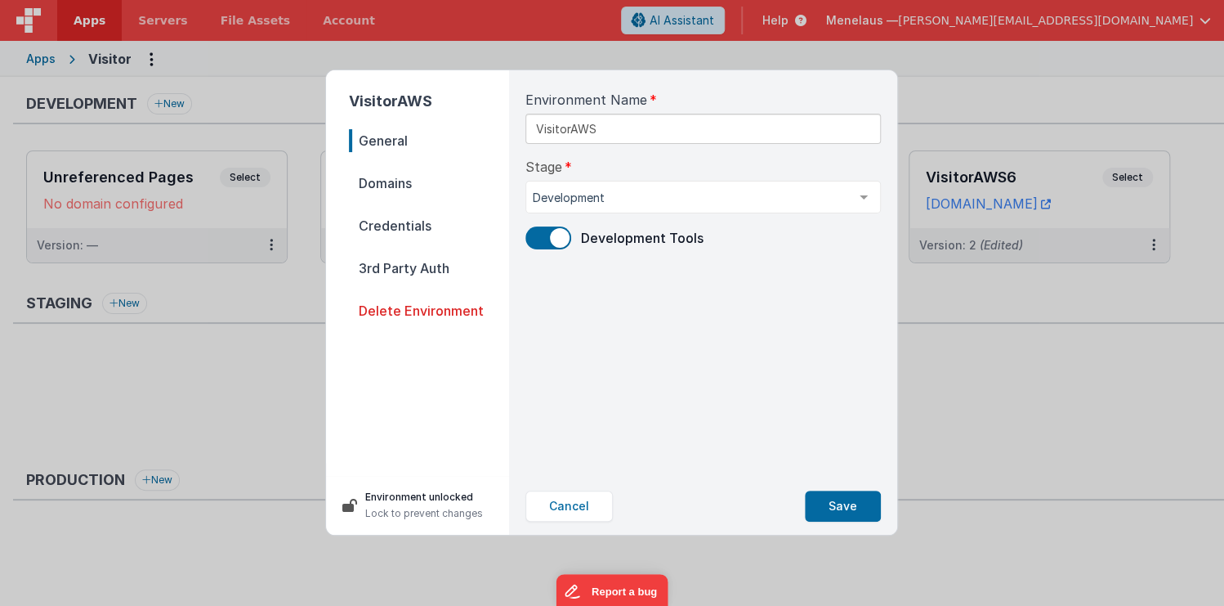
click at [389, 226] on span "Credentials" at bounding box center [429, 225] width 160 height 23
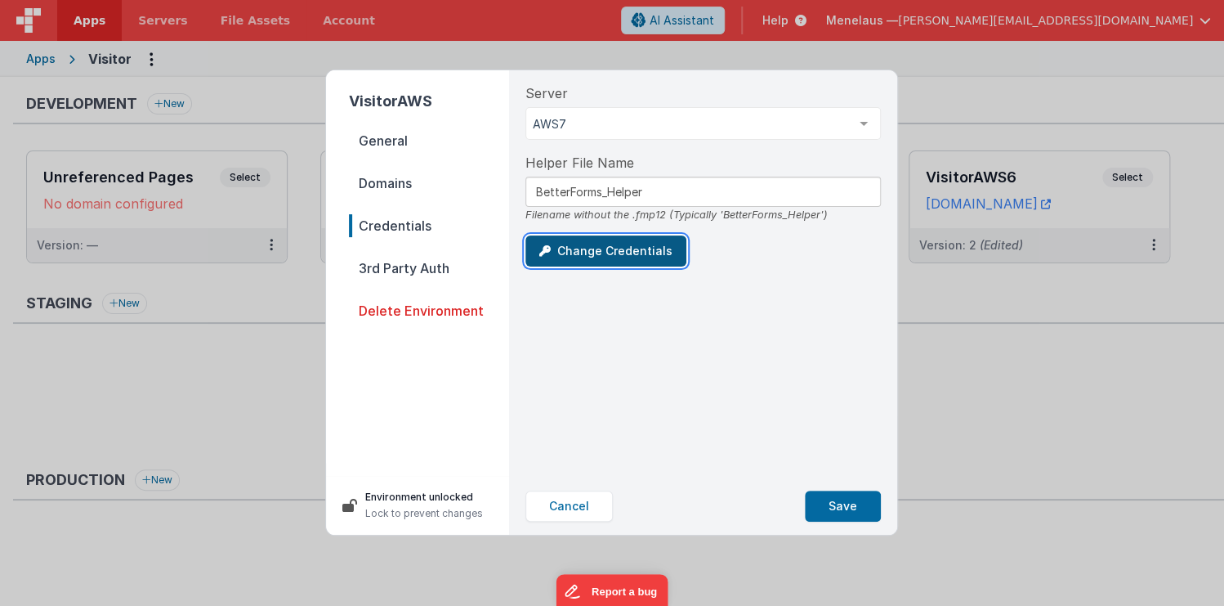
click at [592, 248] on button "Change Credentials" at bounding box center [606, 250] width 161 height 31
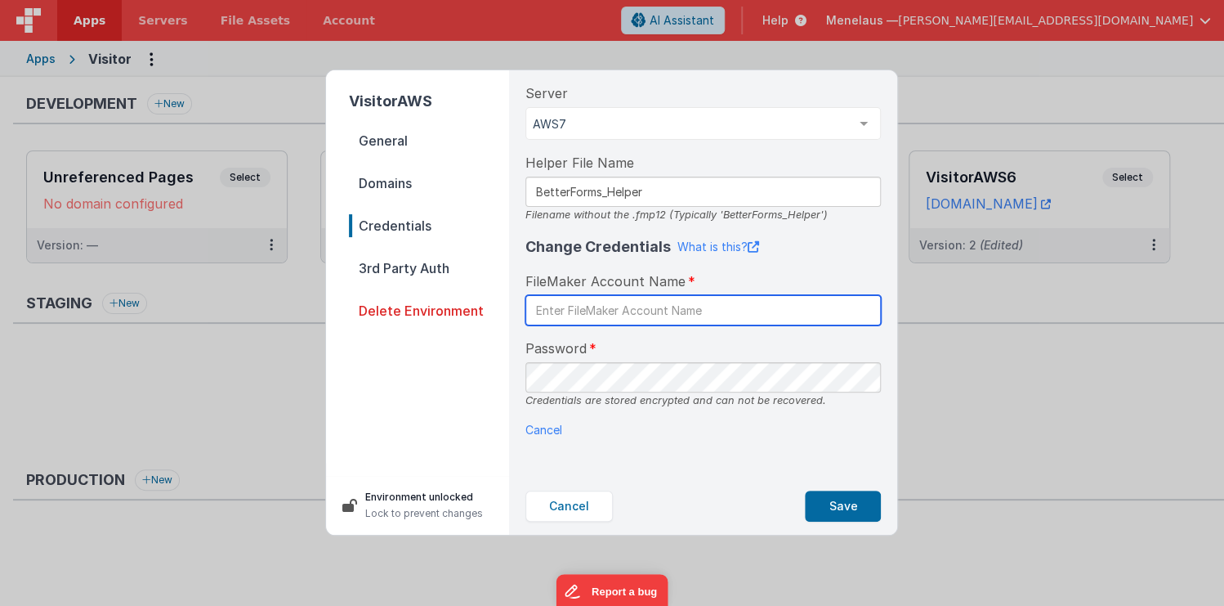
click at [610, 312] on input "text" at bounding box center [704, 310] width 356 height 30
type input "betterforms1"
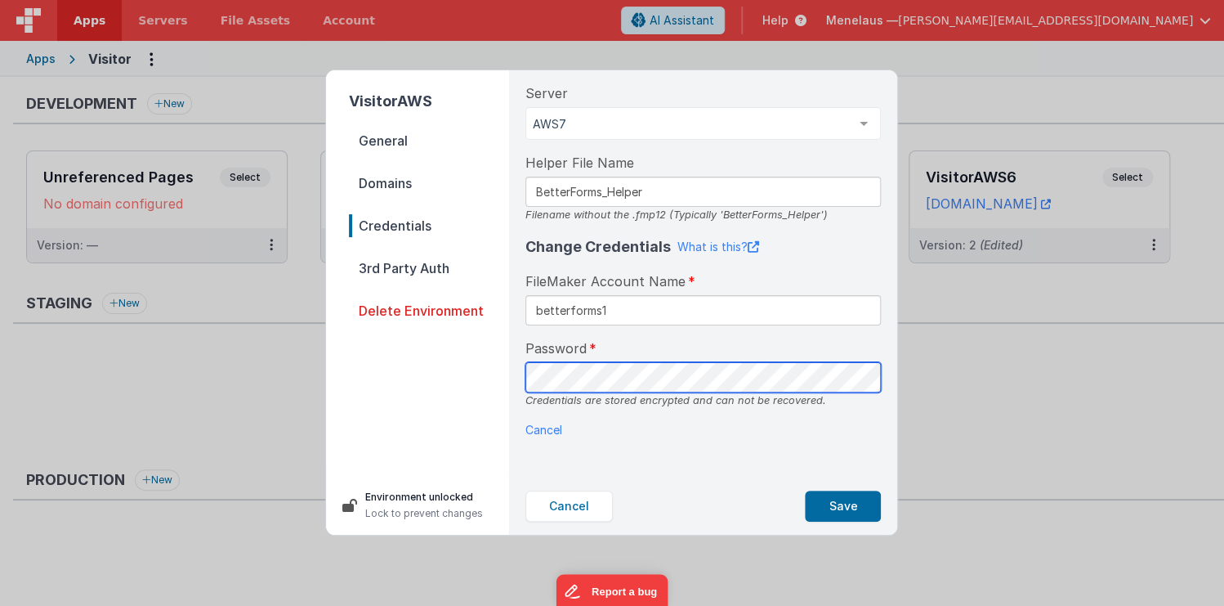
click at [514, 373] on div "Server AWS7 aws4 FMServer AWS5 AWS7 List is empty. Helper File Name BetterForms…" at bounding box center [703, 273] width 382 height 407
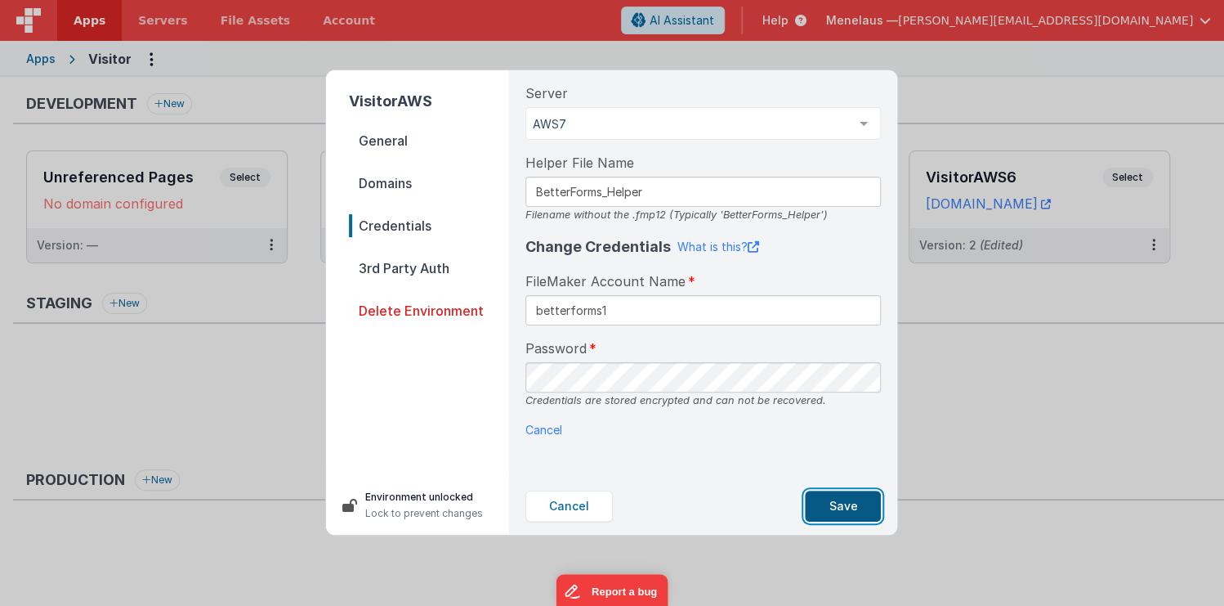
click at [839, 503] on button "Save" at bounding box center [843, 505] width 76 height 31
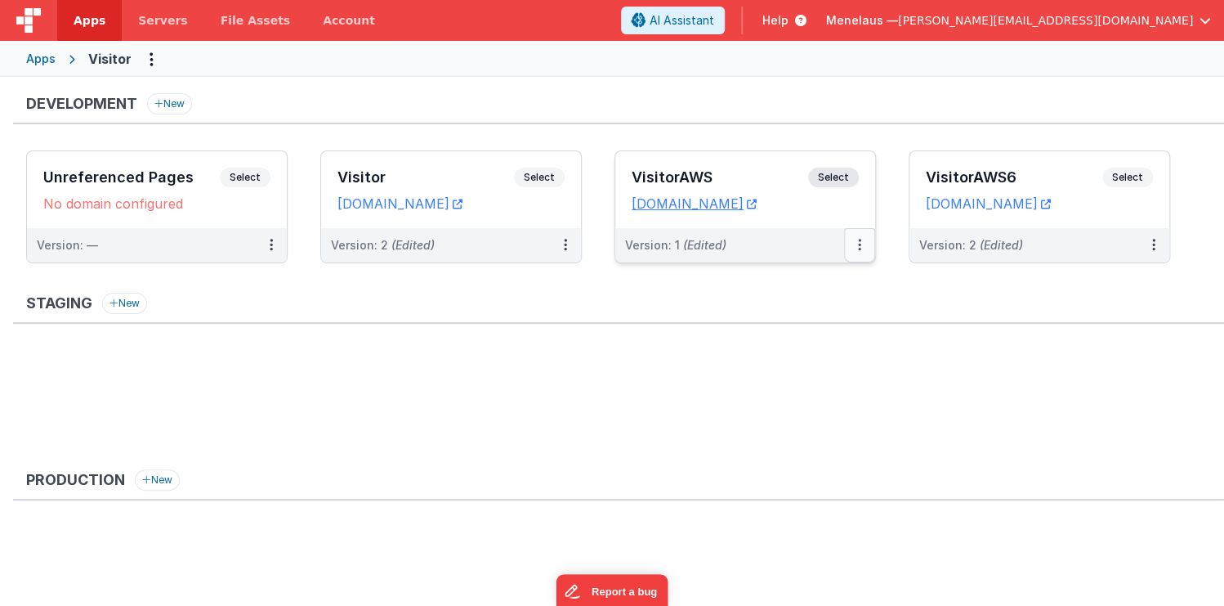
click at [860, 244] on icon at bounding box center [859, 244] width 3 height 1
click at [779, 281] on link "Edit" at bounding box center [803, 281] width 144 height 29
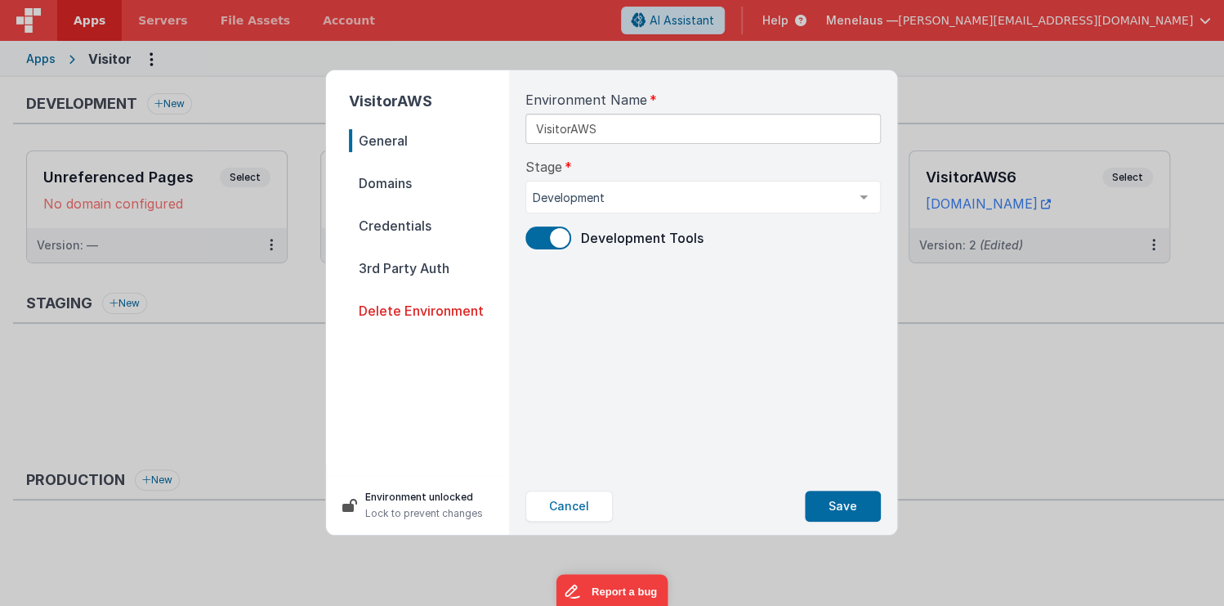
click at [405, 225] on span "Credentials" at bounding box center [429, 225] width 160 height 23
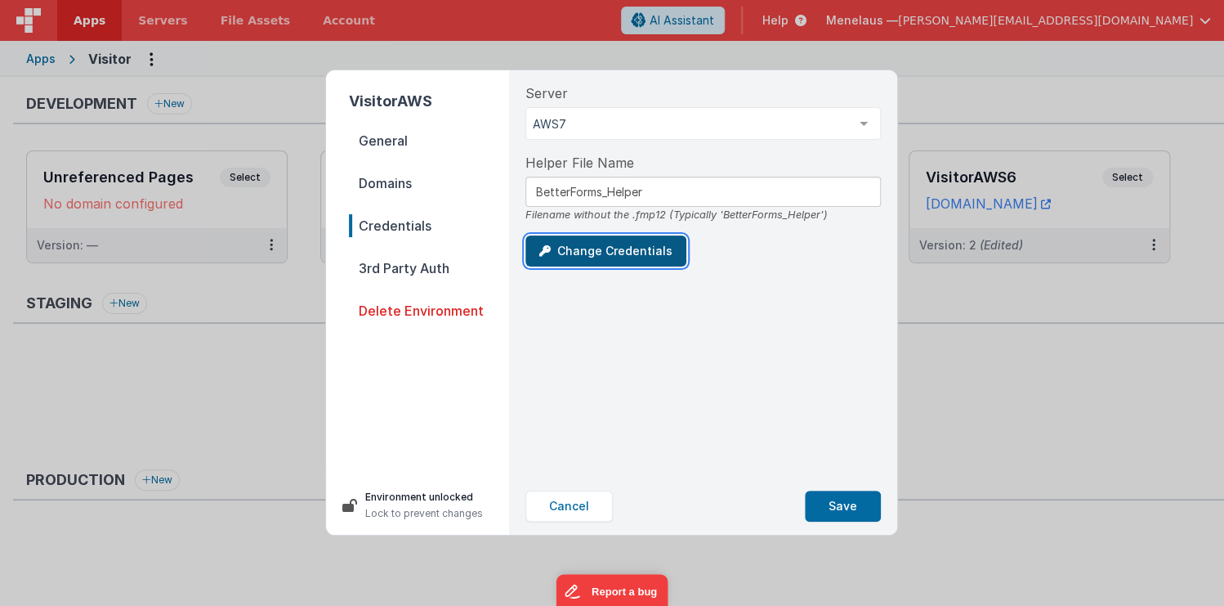
click at [592, 253] on button "Change Credentials" at bounding box center [606, 250] width 161 height 31
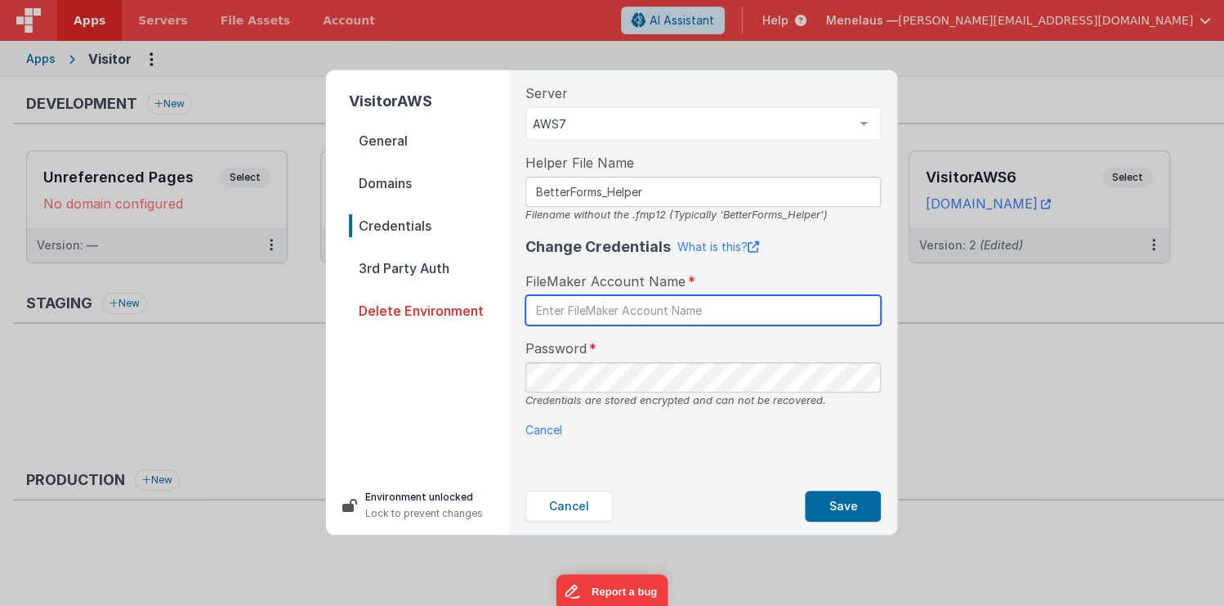
click at [605, 310] on input "text" at bounding box center [704, 310] width 356 height 30
paste input "betterforms1"
type input "betterforms1"
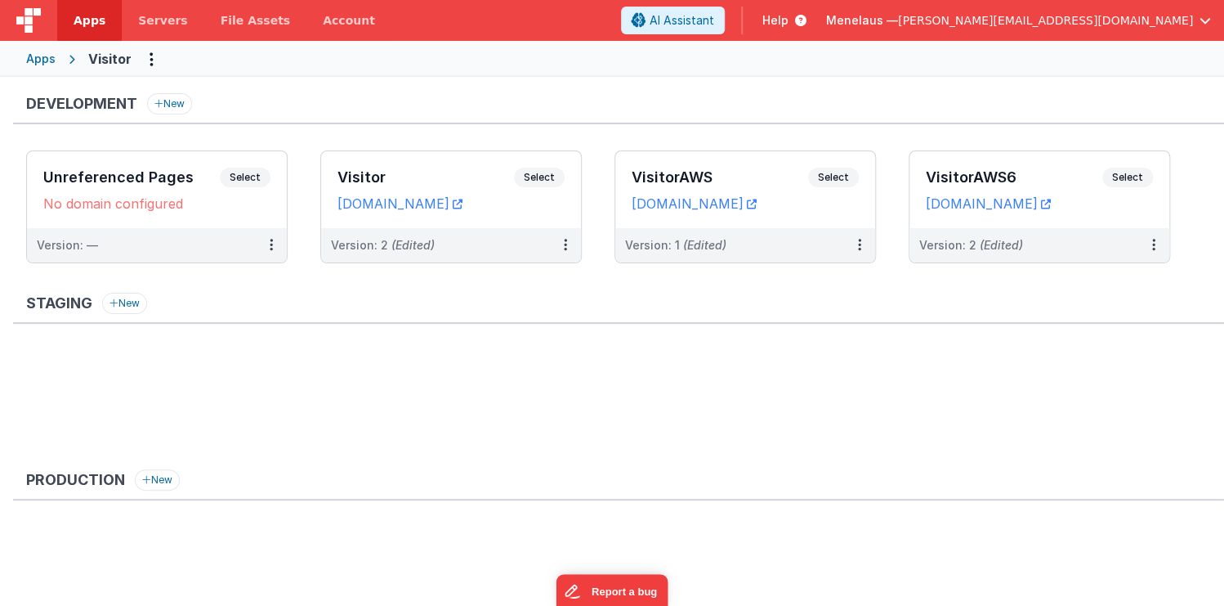
click at [815, 394] on ul at bounding box center [625, 403] width 1198 height 106
click at [757, 204] on icon at bounding box center [752, 204] width 10 height 1
click at [757, 201] on link "menelaus.clientportal.cloud" at bounding box center [694, 203] width 125 height 16
click at [787, 244] on div "Version: 1 (Edited)" at bounding box center [734, 245] width 219 height 16
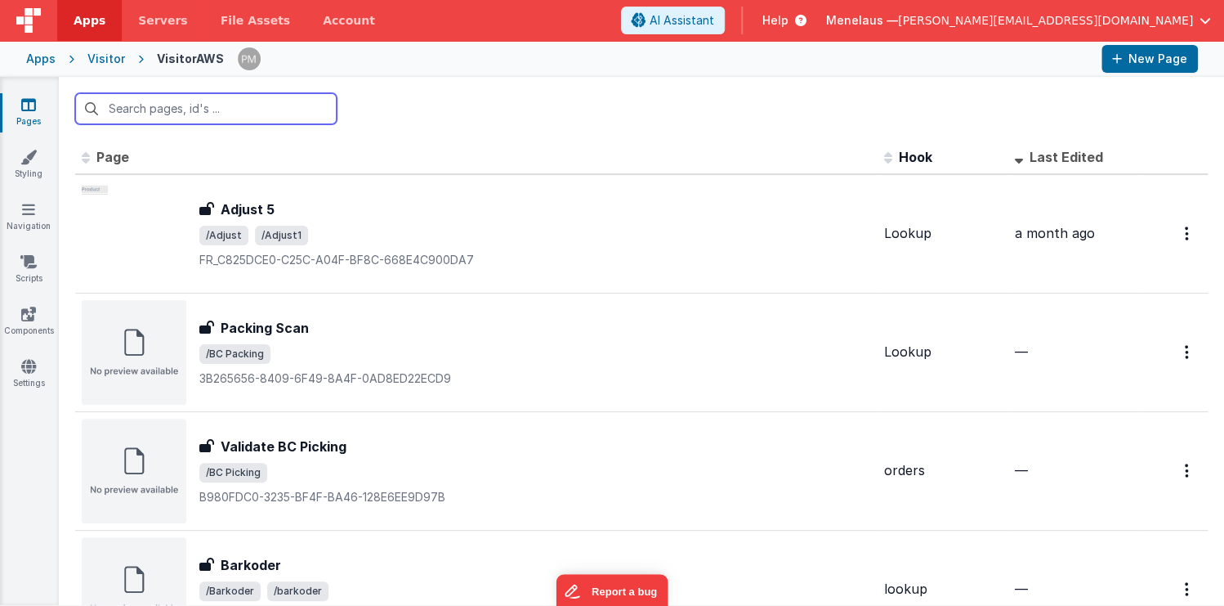
click at [239, 110] on input "text" at bounding box center [206, 108] width 262 height 31
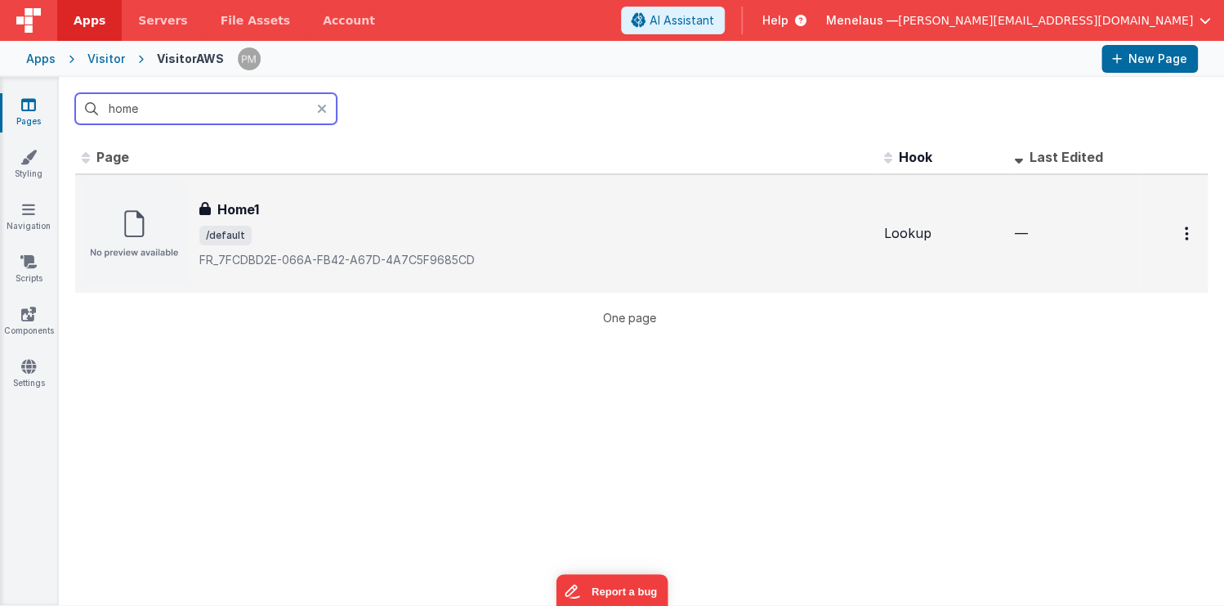
type input "home"
click at [406, 257] on p "FR_7FCDBD2E-066A-FB42-A67D-4A7C5F9685CD" at bounding box center [535, 260] width 672 height 16
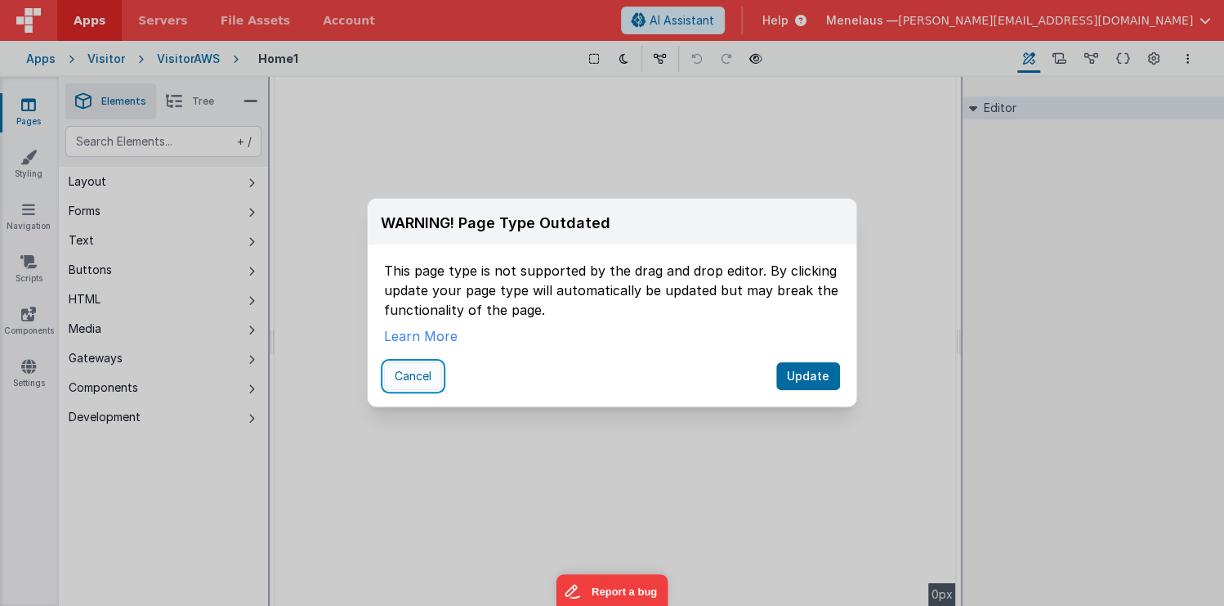
click at [407, 370] on button "Cancel" at bounding box center [413, 376] width 58 height 28
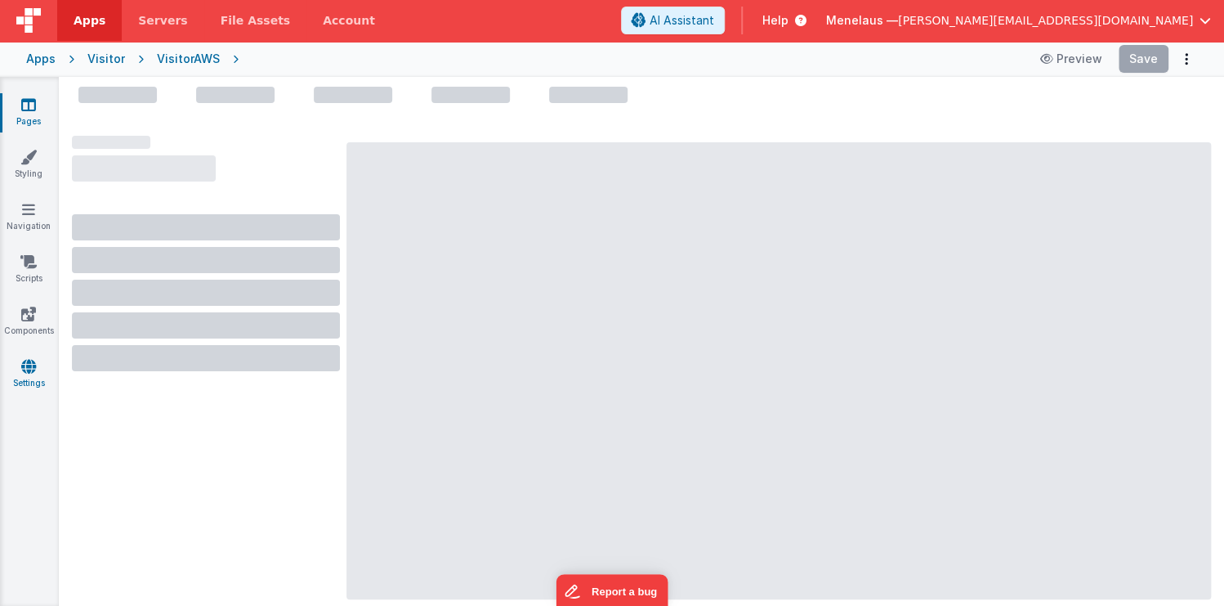
click at [25, 370] on icon at bounding box center [28, 366] width 15 height 16
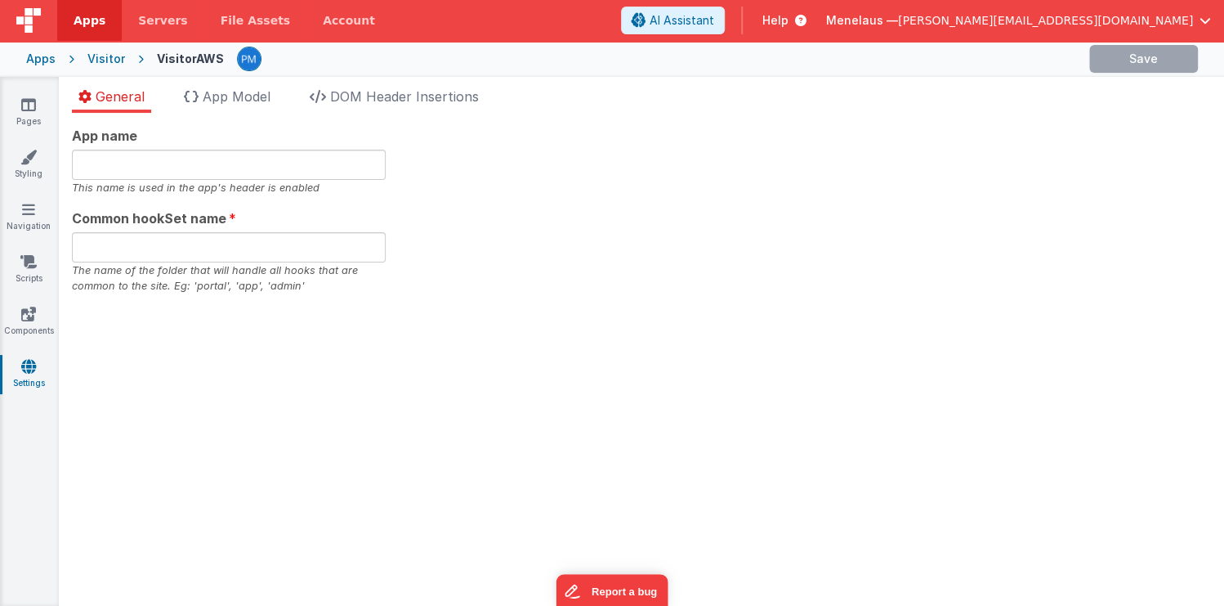
type input "<h3>Menelaus</h3>"
type input "kiosk"
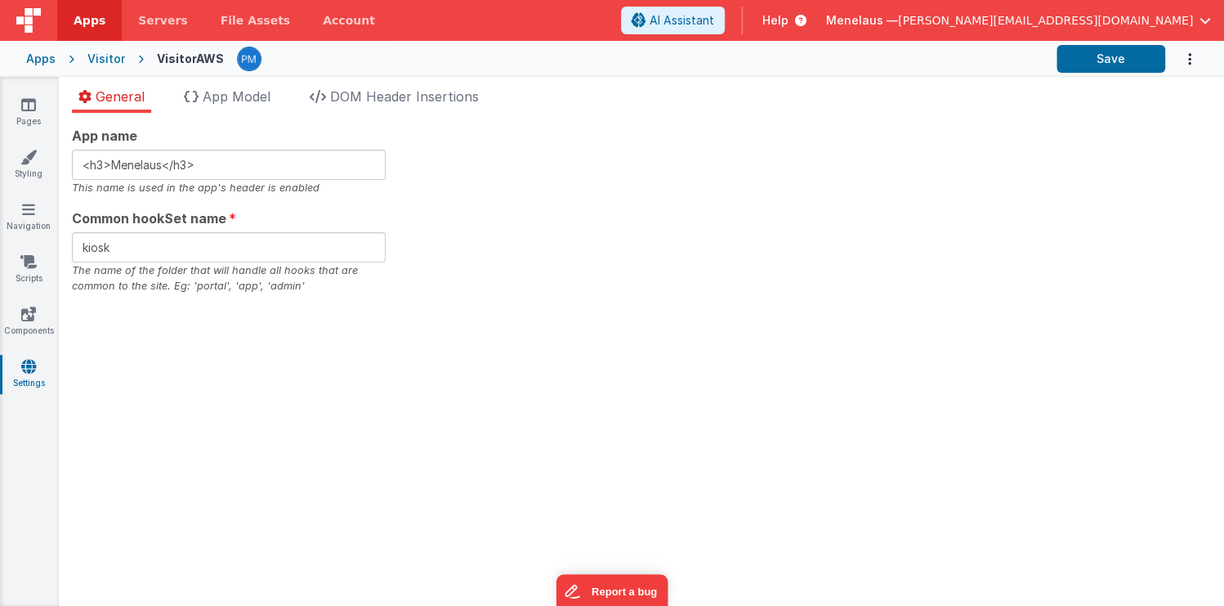
click at [23, 95] on div "Pages Styling Navigation Scripts Components Settings" at bounding box center [29, 341] width 59 height 529
click at [26, 111] on icon at bounding box center [28, 104] width 15 height 16
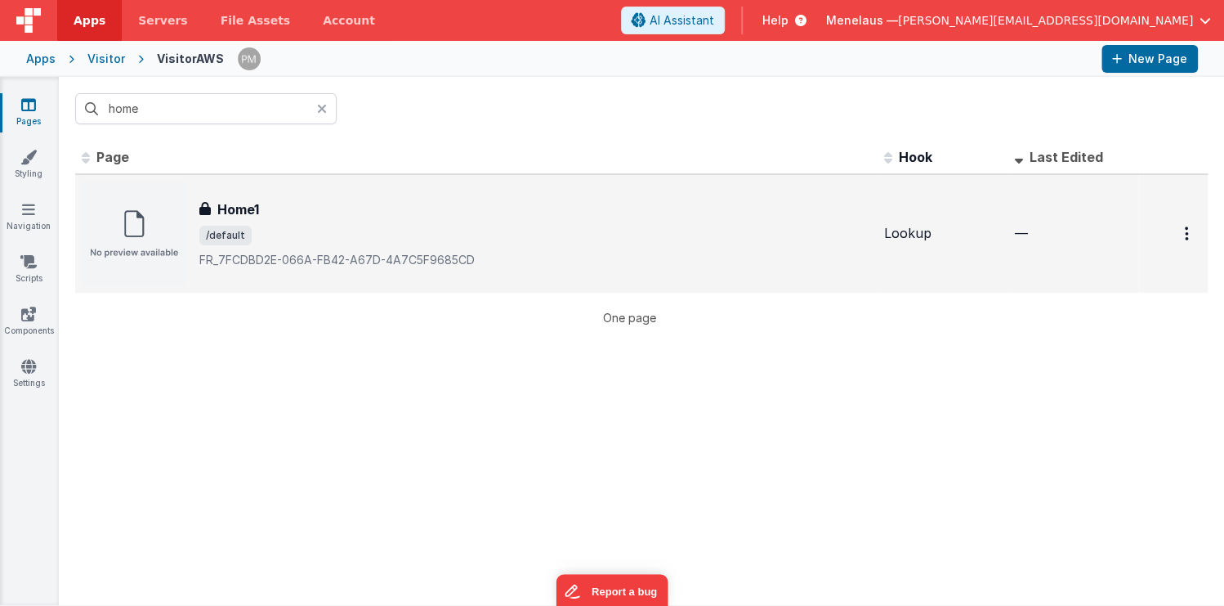
click at [251, 206] on h3 "Home1" at bounding box center [238, 209] width 42 height 20
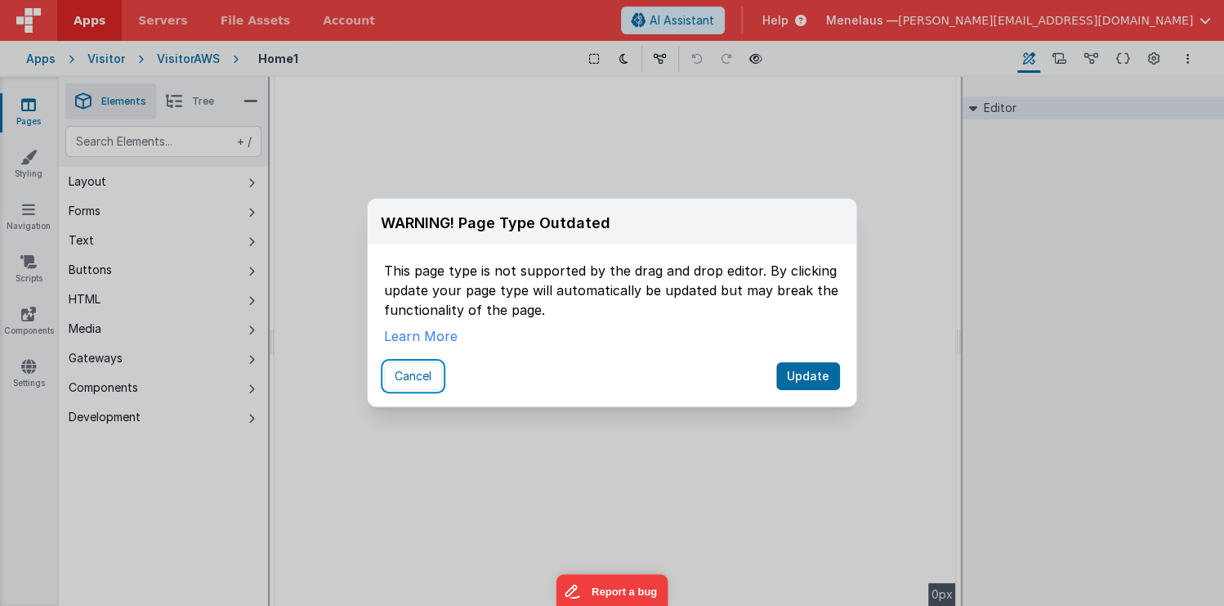
drag, startPoint x: 425, startPoint y: 375, endPoint x: 767, endPoint y: 34, distance: 482.6
click at [423, 375] on button "Cancel" at bounding box center [413, 376] width 58 height 28
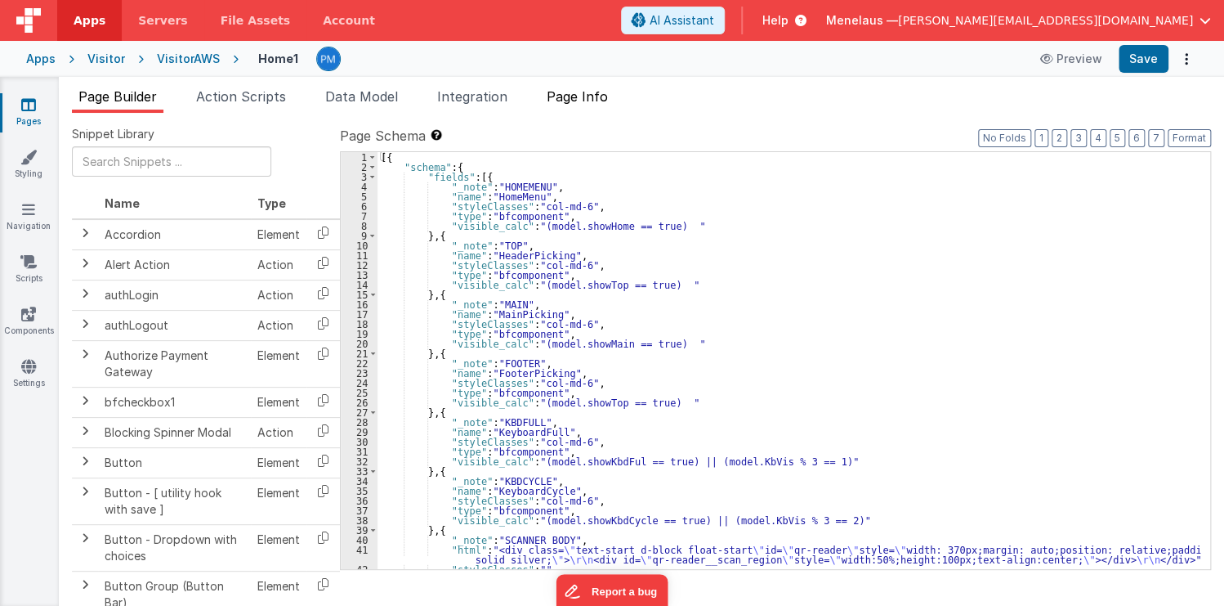
click at [595, 92] on span "Page Info" at bounding box center [577, 96] width 61 height 16
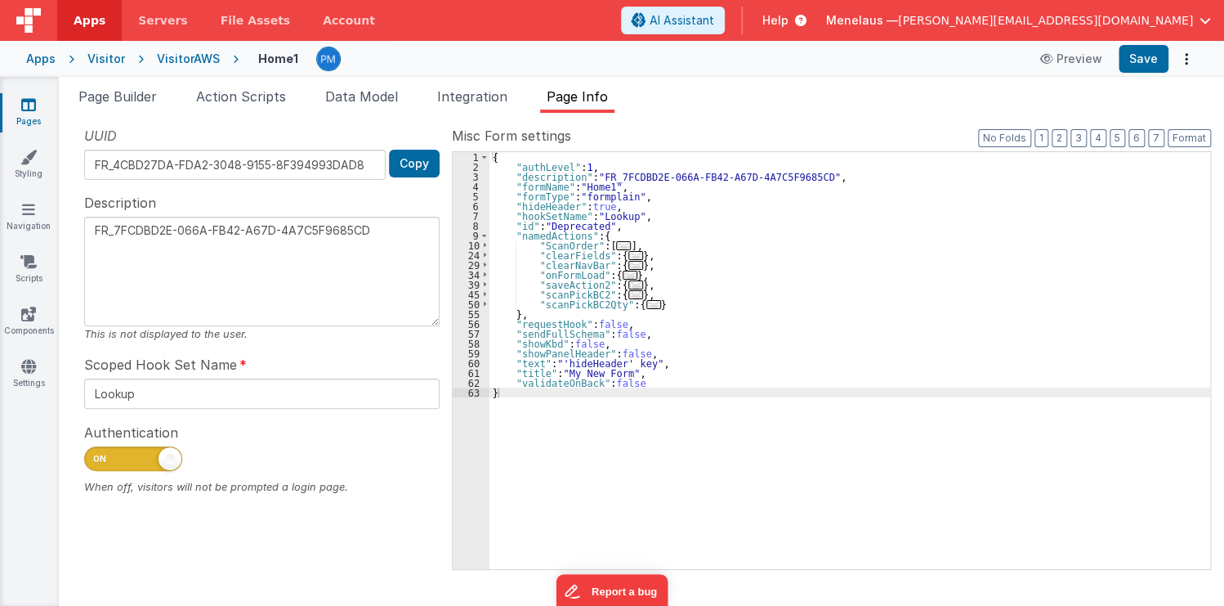
click at [130, 446] on span at bounding box center [133, 458] width 98 height 25
click at [97, 450] on input "checkbox" at bounding box center [90, 456] width 13 height 13
checkbox input "false"
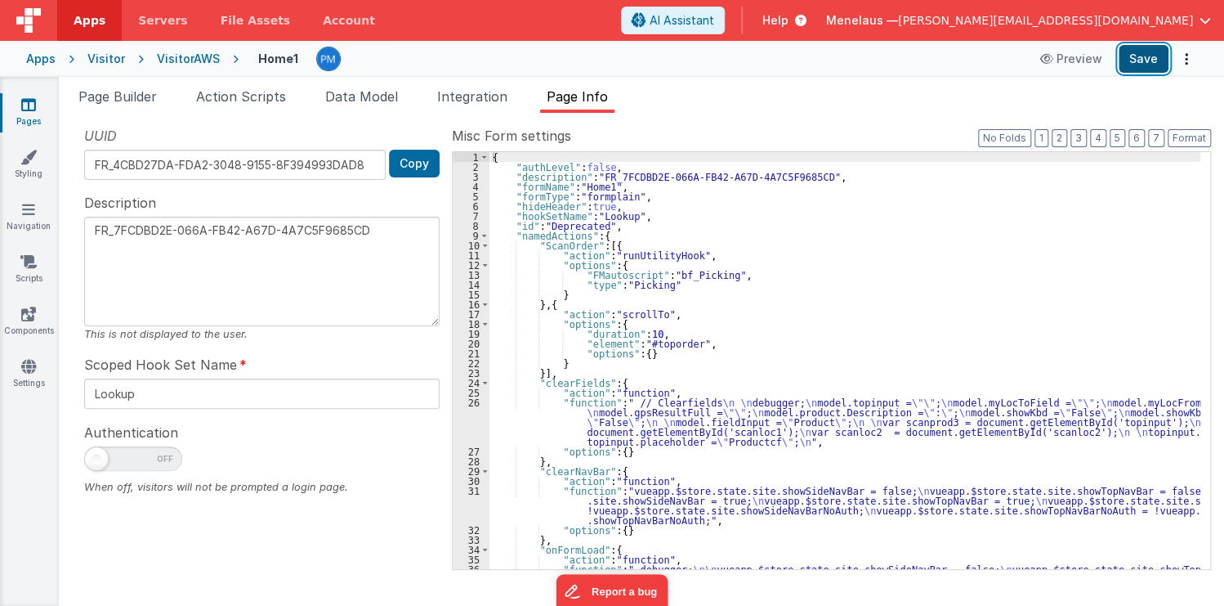
click at [1155, 63] on button "Save" at bounding box center [1144, 59] width 50 height 28
click at [161, 21] on span "Servers" at bounding box center [162, 20] width 49 height 16
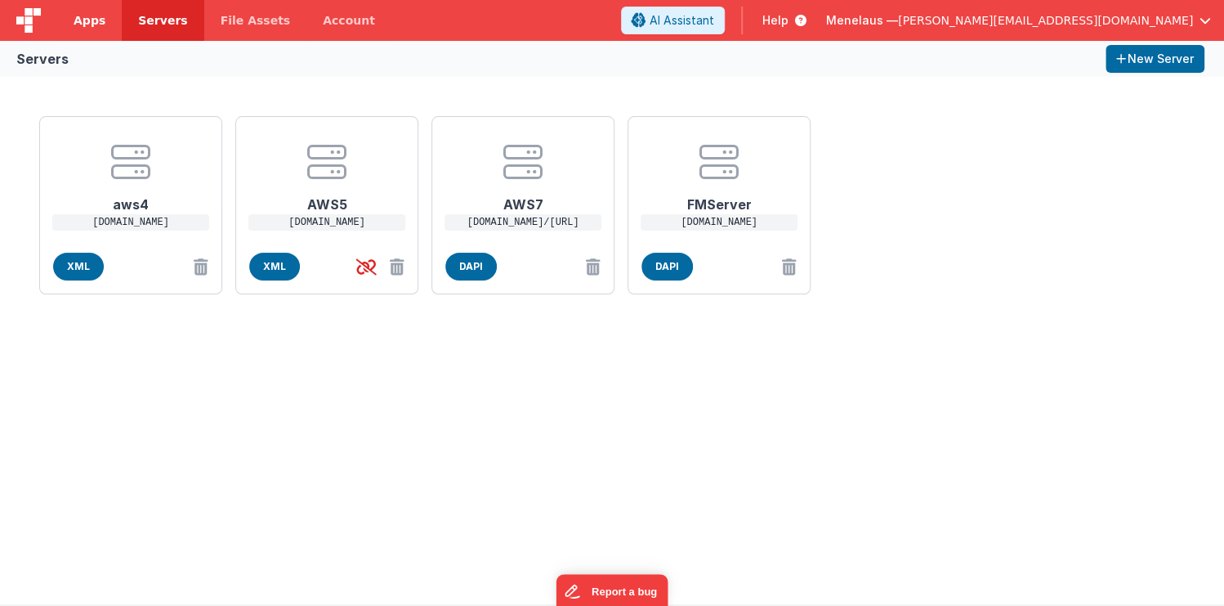
click at [82, 18] on span "Apps" at bounding box center [90, 20] width 32 height 16
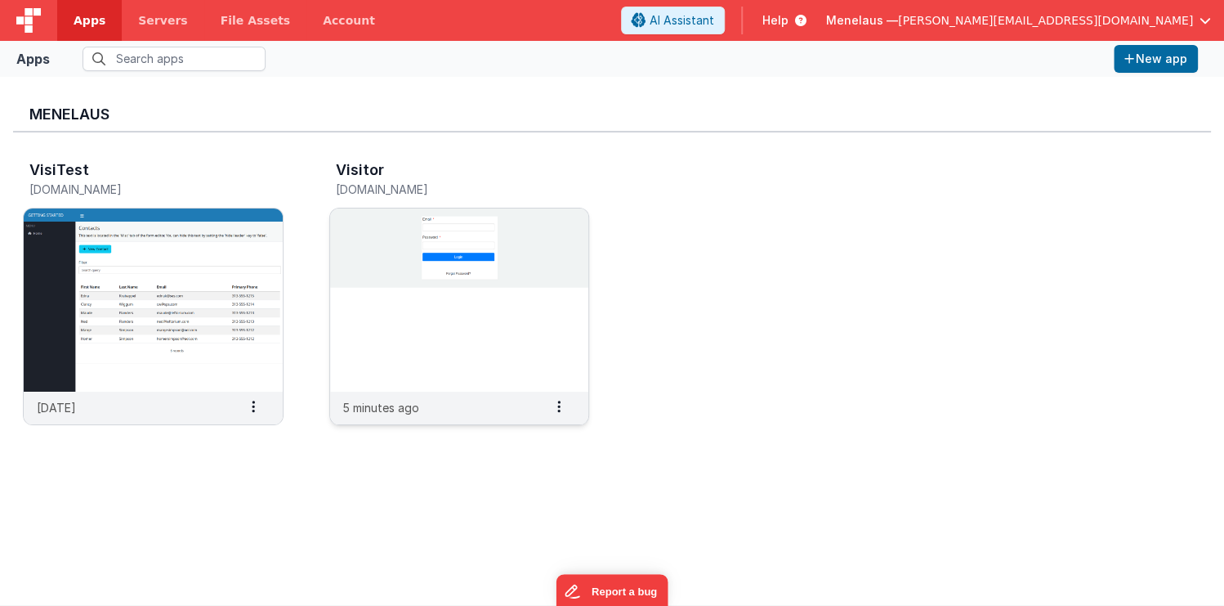
click at [538, 330] on img at bounding box center [459, 299] width 259 height 183
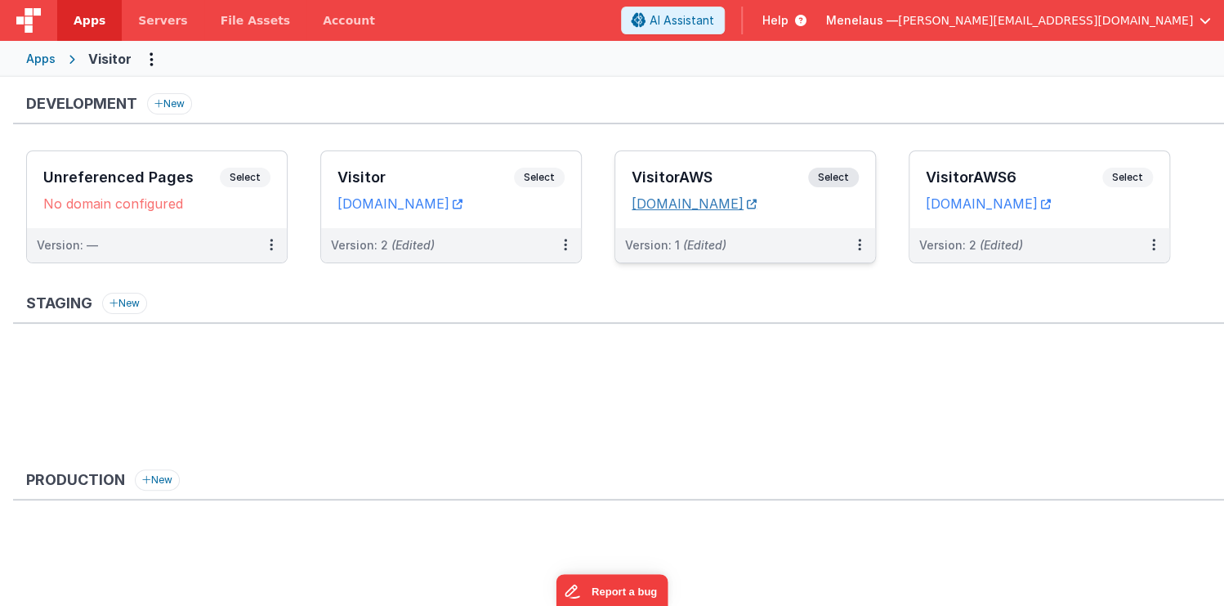
click at [757, 204] on icon at bounding box center [752, 204] width 10 height 1
click at [860, 244] on icon at bounding box center [859, 244] width 3 height 1
click at [957, 312] on div at bounding box center [612, 303] width 1224 height 606
click at [566, 245] on icon at bounding box center [565, 244] width 3 height 1
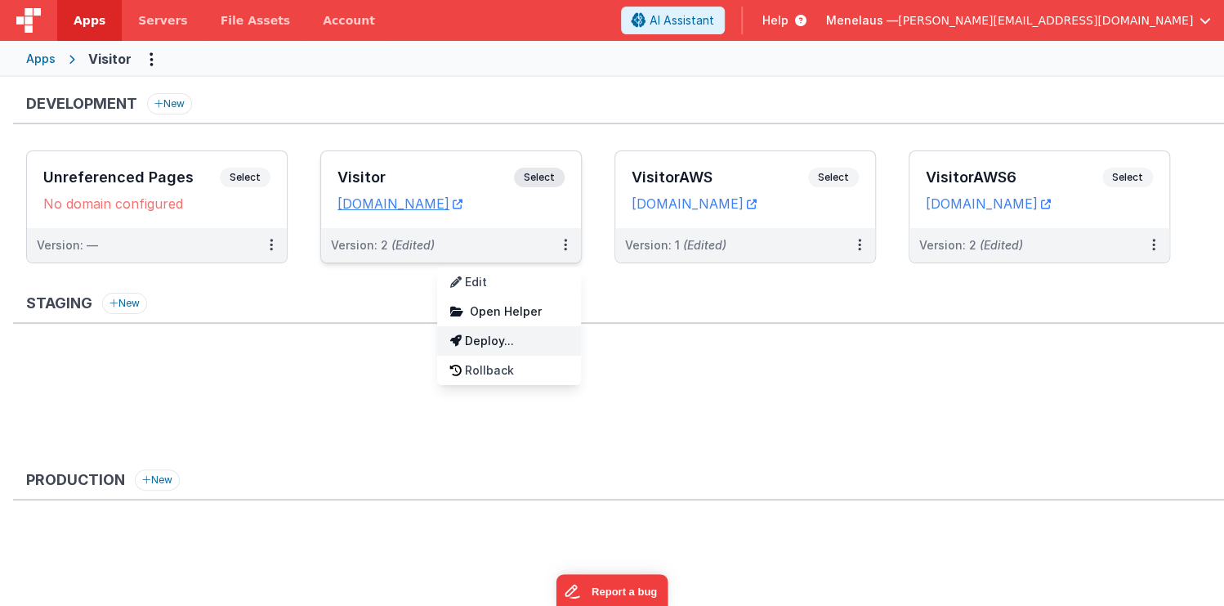
click at [500, 337] on link "Deploy..." at bounding box center [509, 340] width 144 height 29
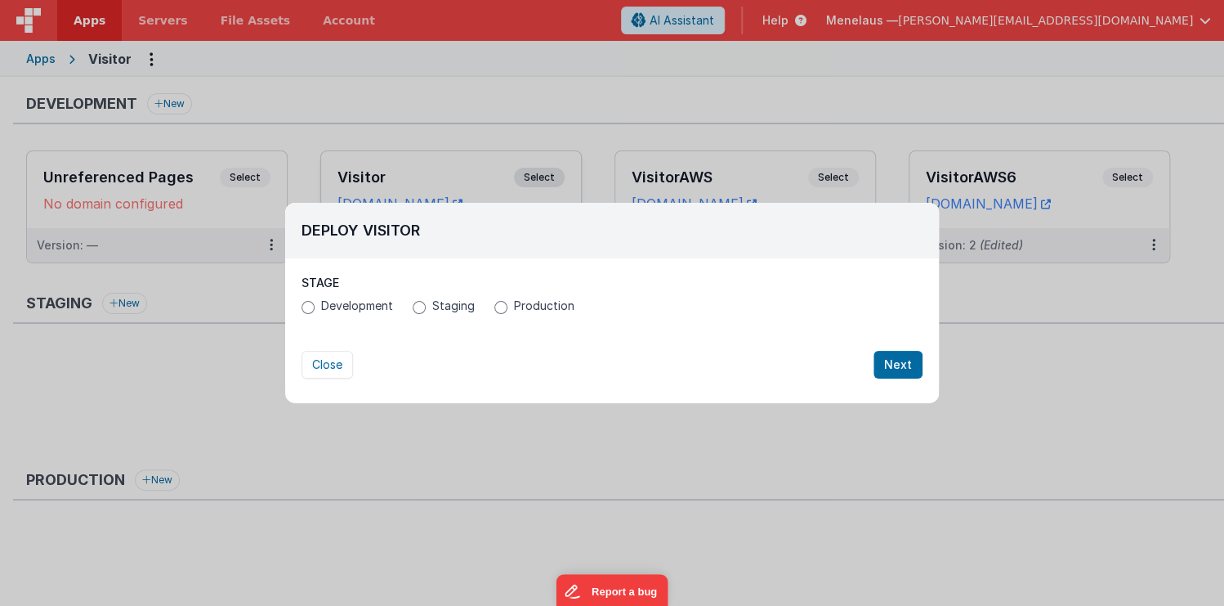
click at [317, 308] on label "Development" at bounding box center [348, 305] width 92 height 16
click at [315, 308] on input "Development" at bounding box center [308, 307] width 13 height 13
radio input "true"
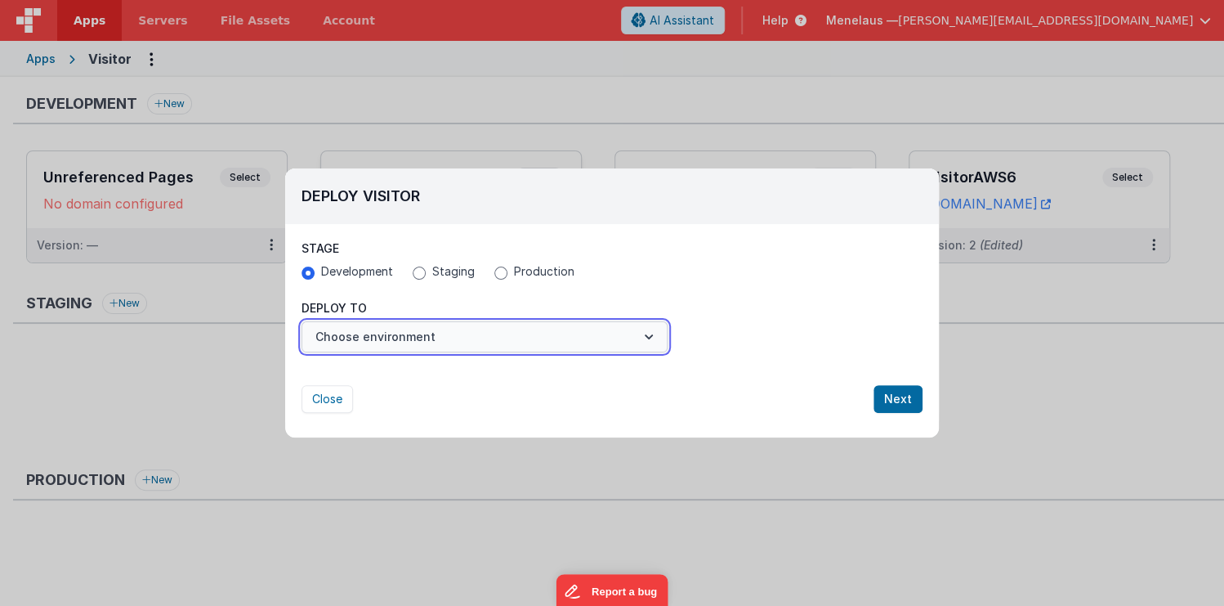
click at [428, 338] on button "Choose environment" at bounding box center [485, 336] width 366 height 31
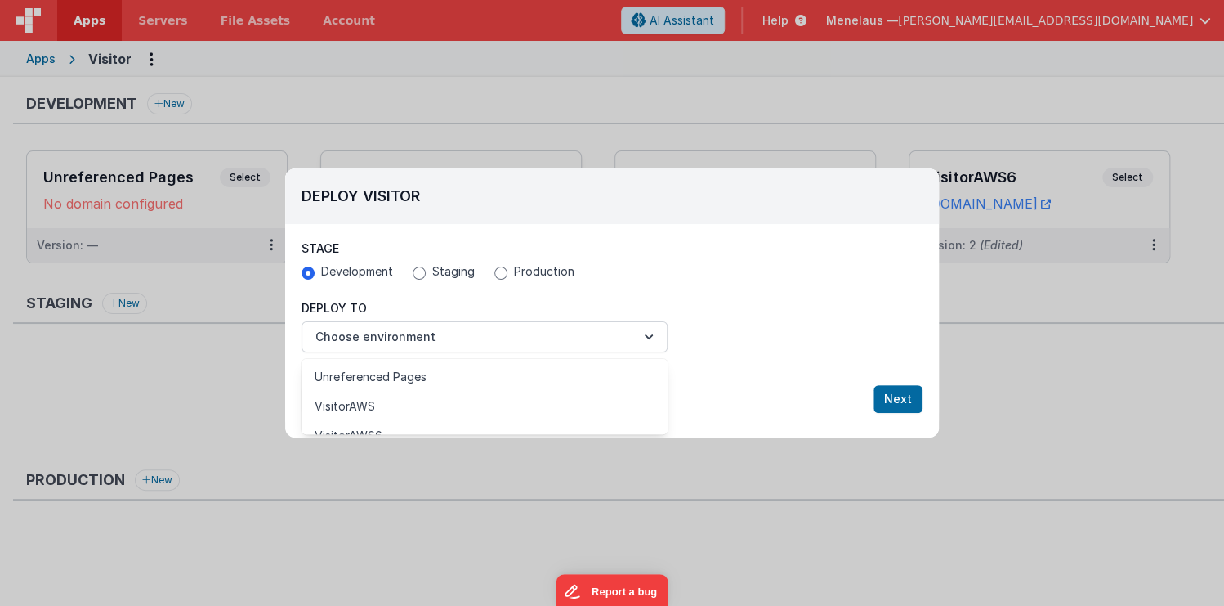
click at [651, 333] on div at bounding box center [612, 303] width 1224 height 606
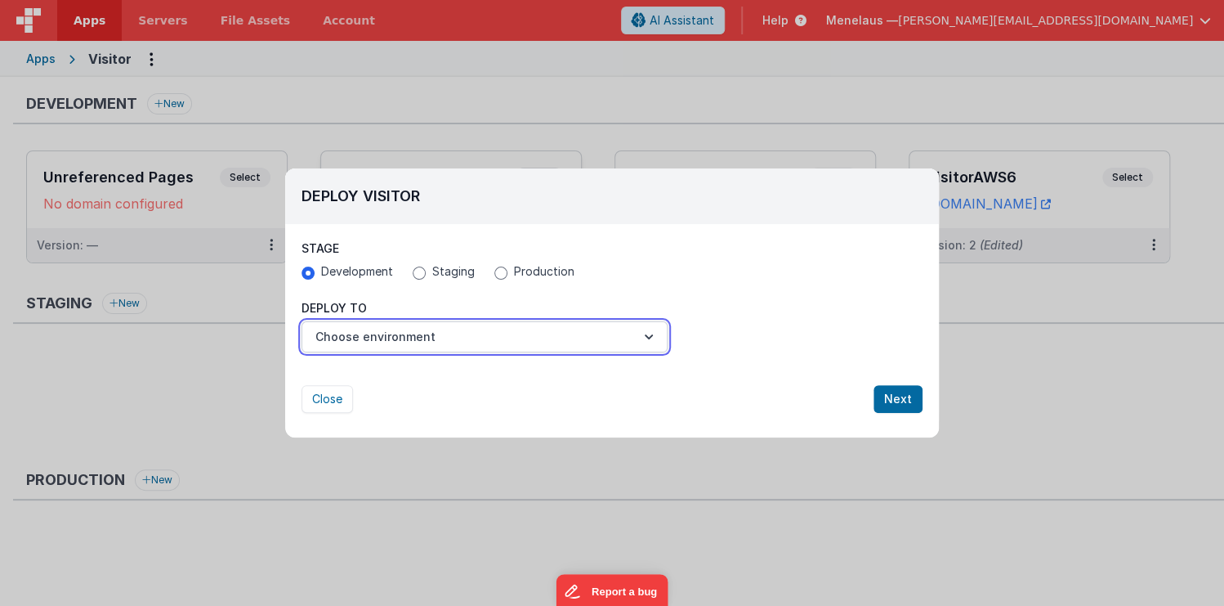
click at [651, 333] on icon "button" at bounding box center [649, 337] width 16 height 16
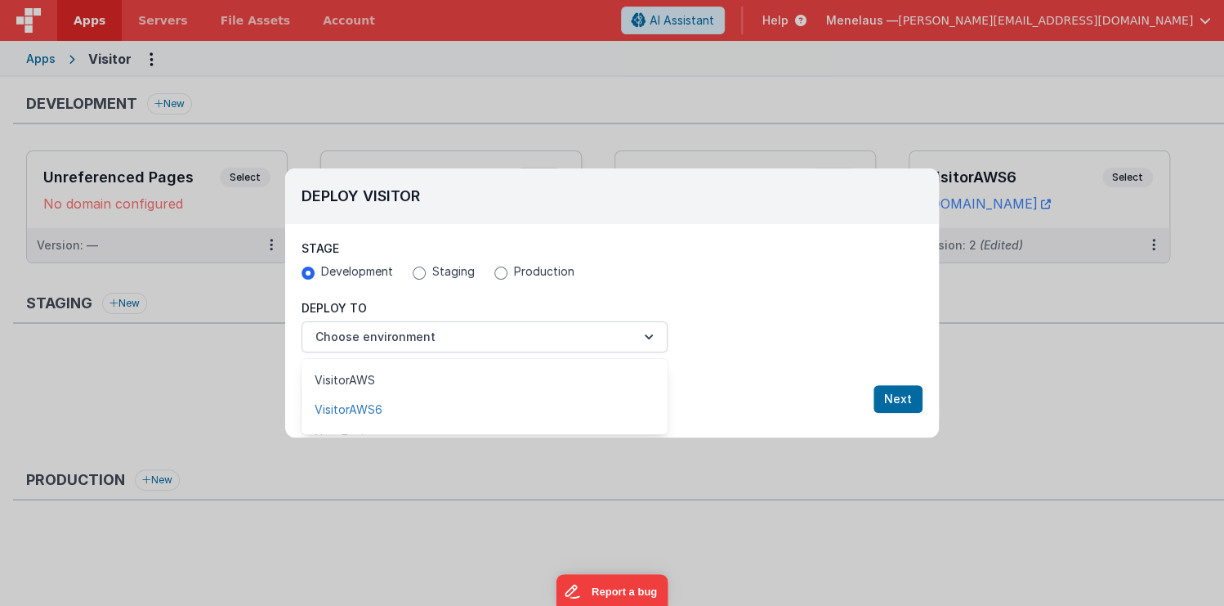
scroll to position [49, 0]
click at [356, 414] on link "New Environment" at bounding box center [485, 415] width 366 height 29
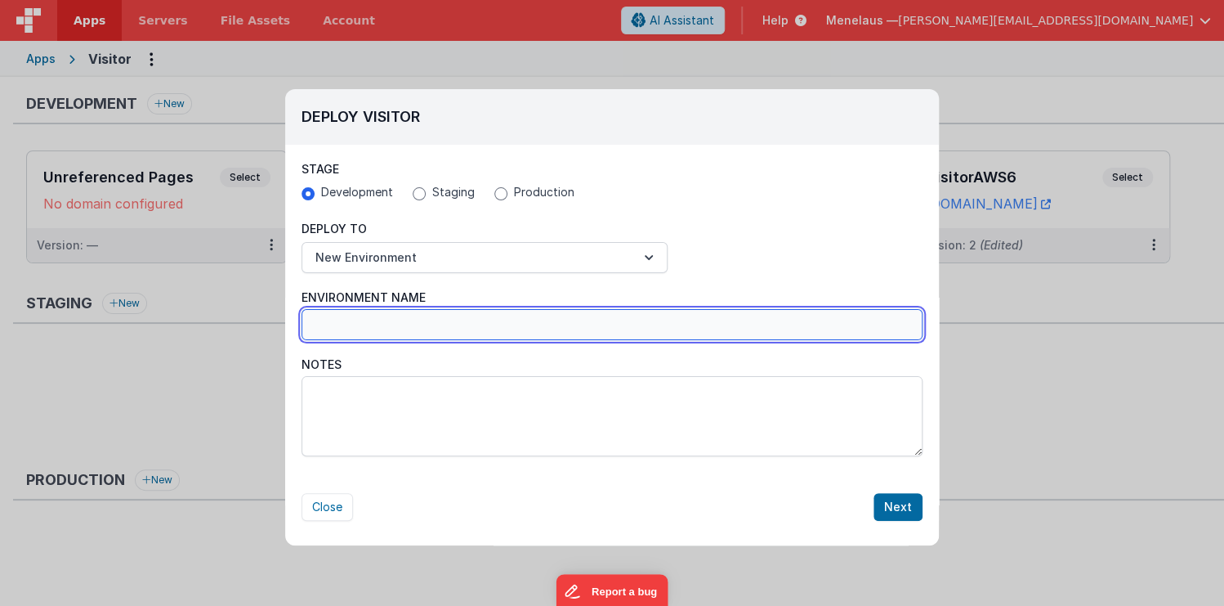
click at [389, 324] on input "Environment Name" at bounding box center [612, 324] width 621 height 31
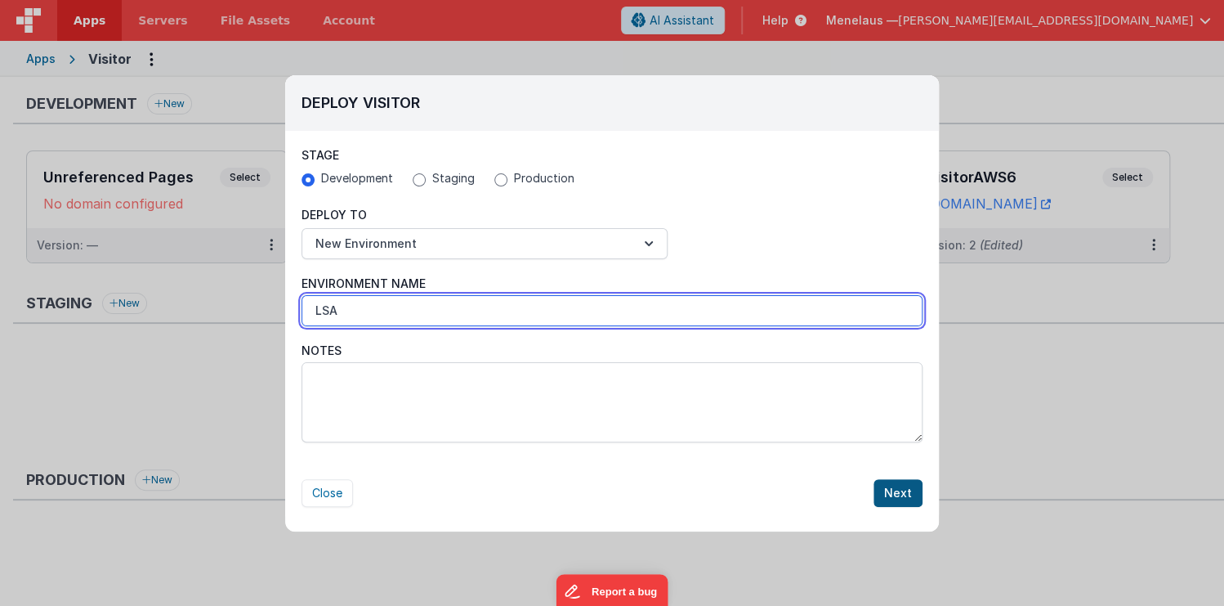
type input "LSA"
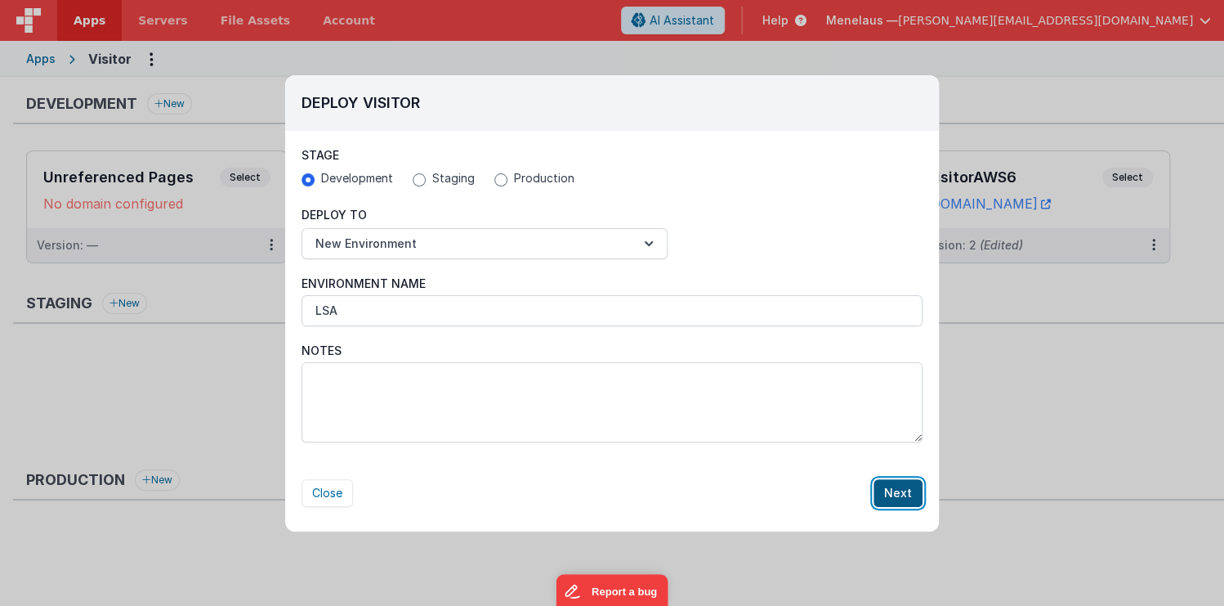
click at [902, 491] on button "Next" at bounding box center [898, 493] width 49 height 28
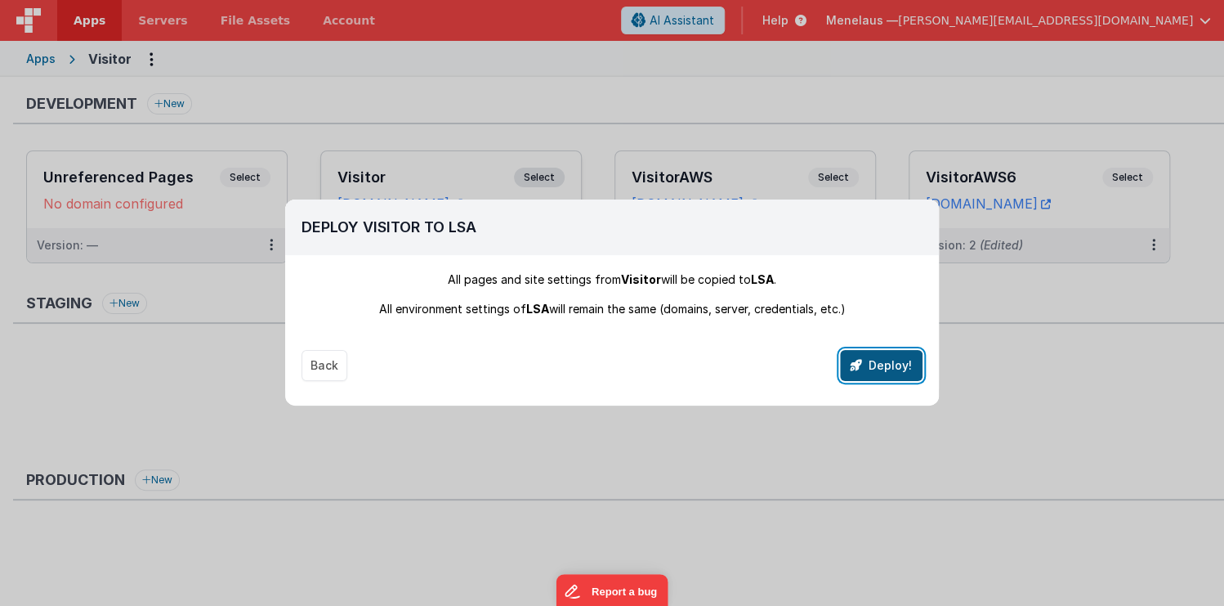
click at [873, 366] on button "Deploy!" at bounding box center [881, 365] width 83 height 31
